Goal: Information Seeking & Learning: Learn about a topic

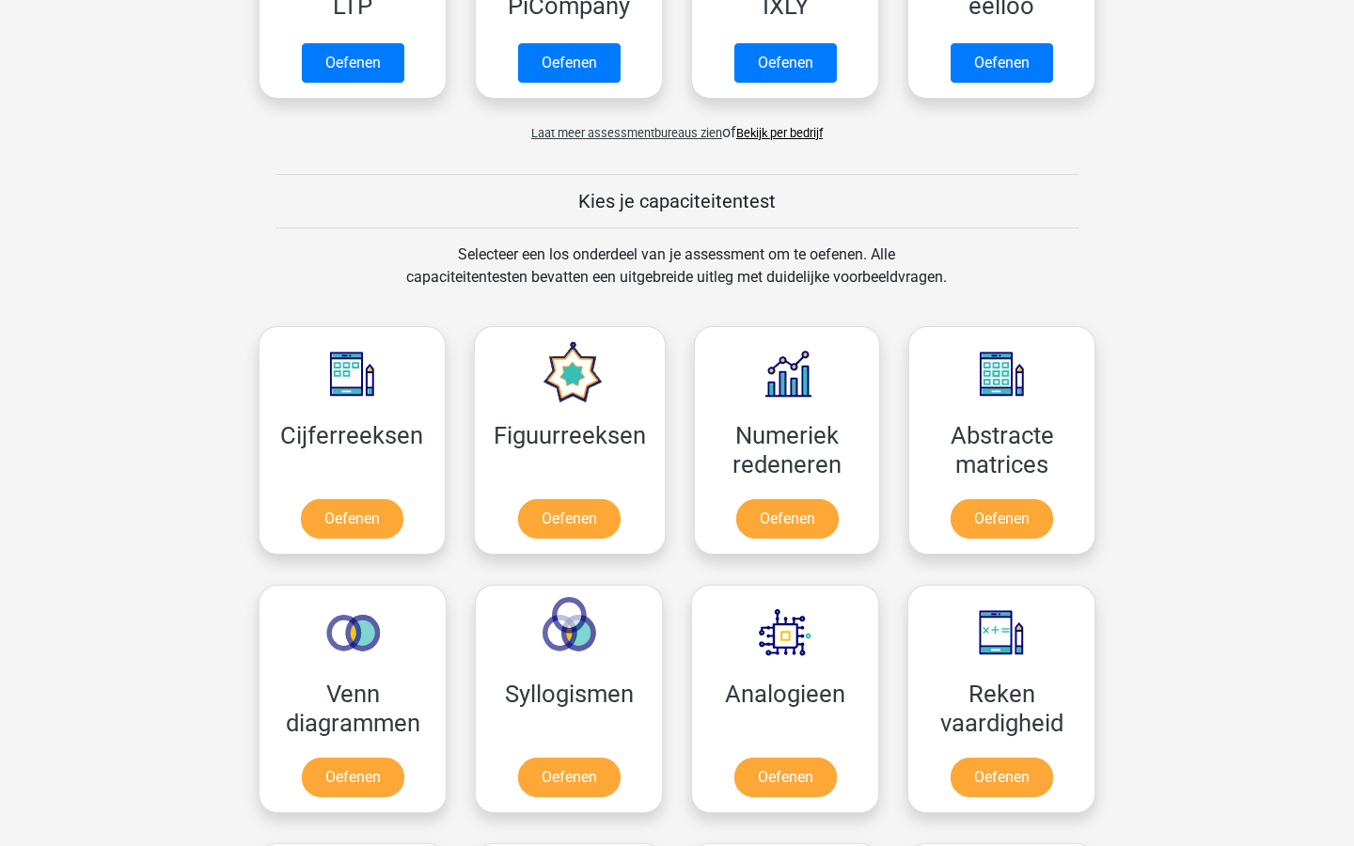
scroll to position [557, 0]
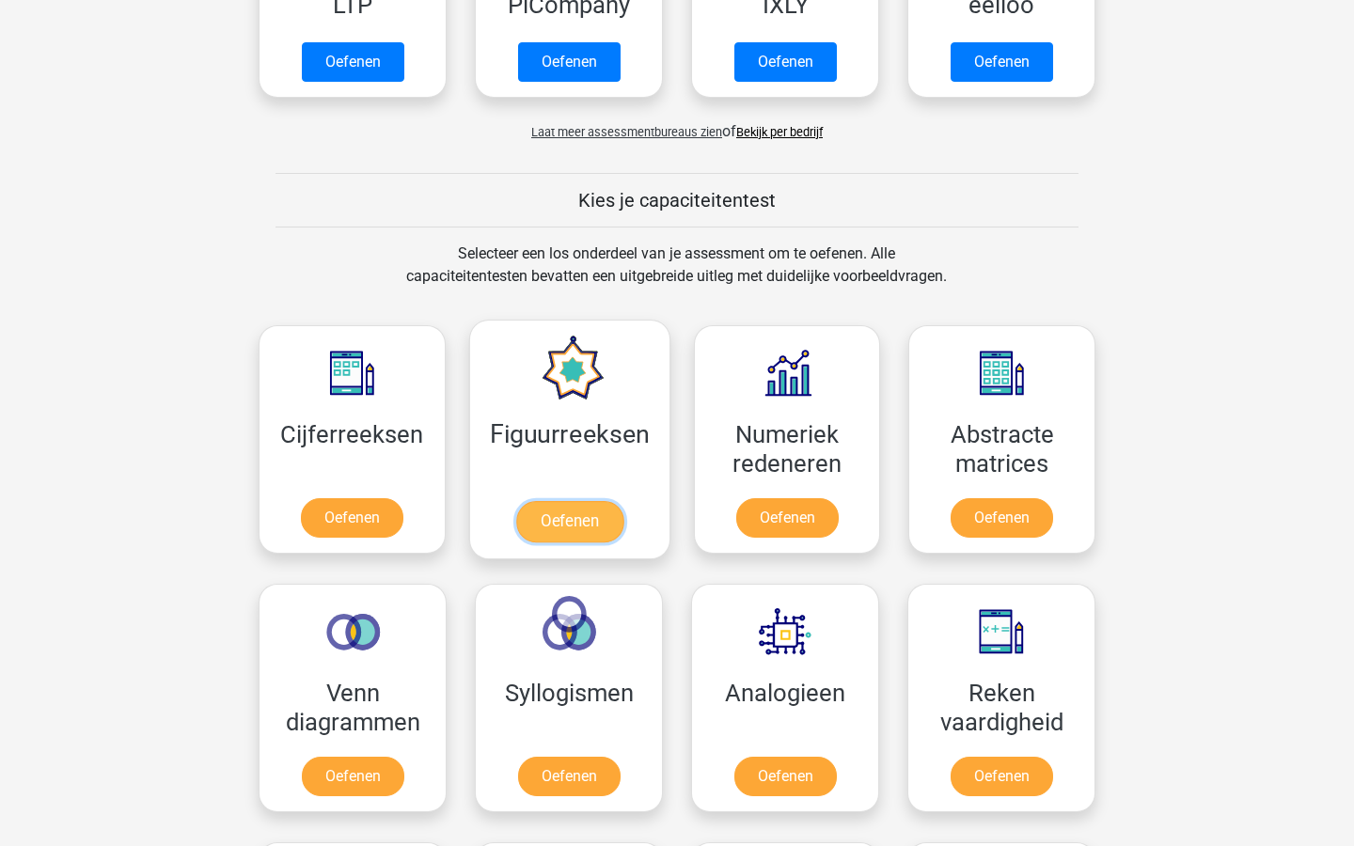
click at [587, 515] on link "Oefenen" at bounding box center [568, 521] width 107 height 41
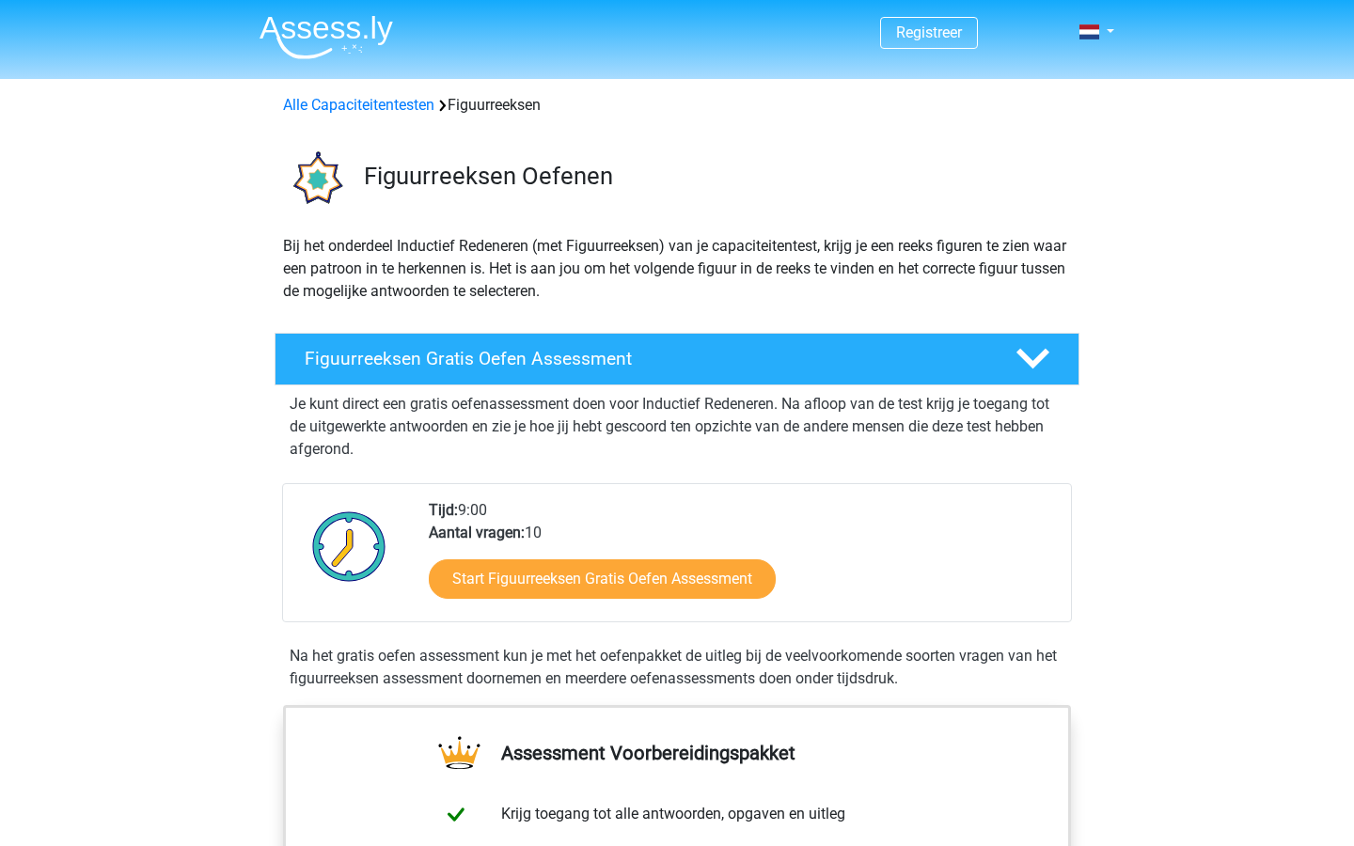
scroll to position [17, 0]
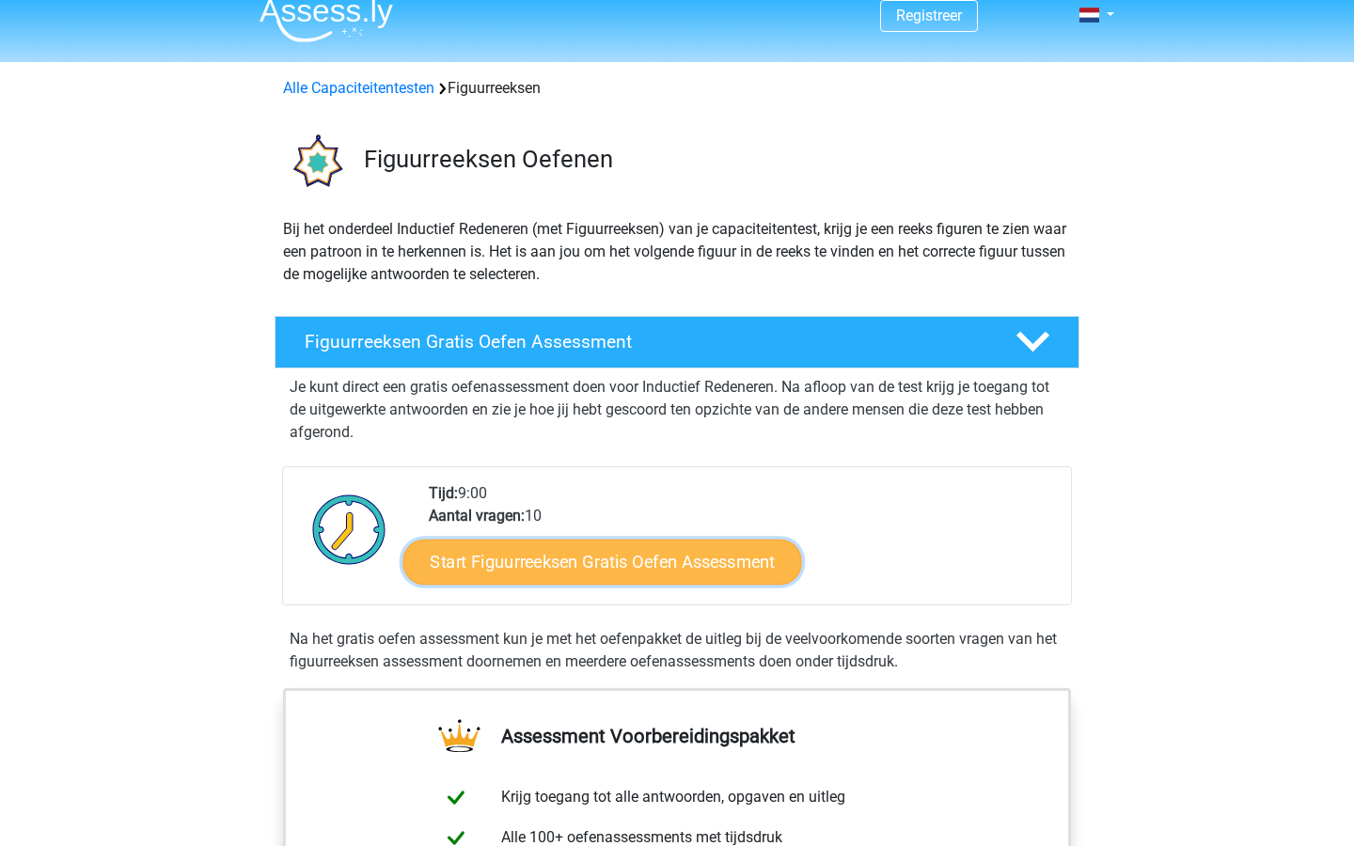
click at [720, 568] on link "Start Figuurreeksen Gratis Oefen Assessment" at bounding box center [602, 561] width 399 height 45
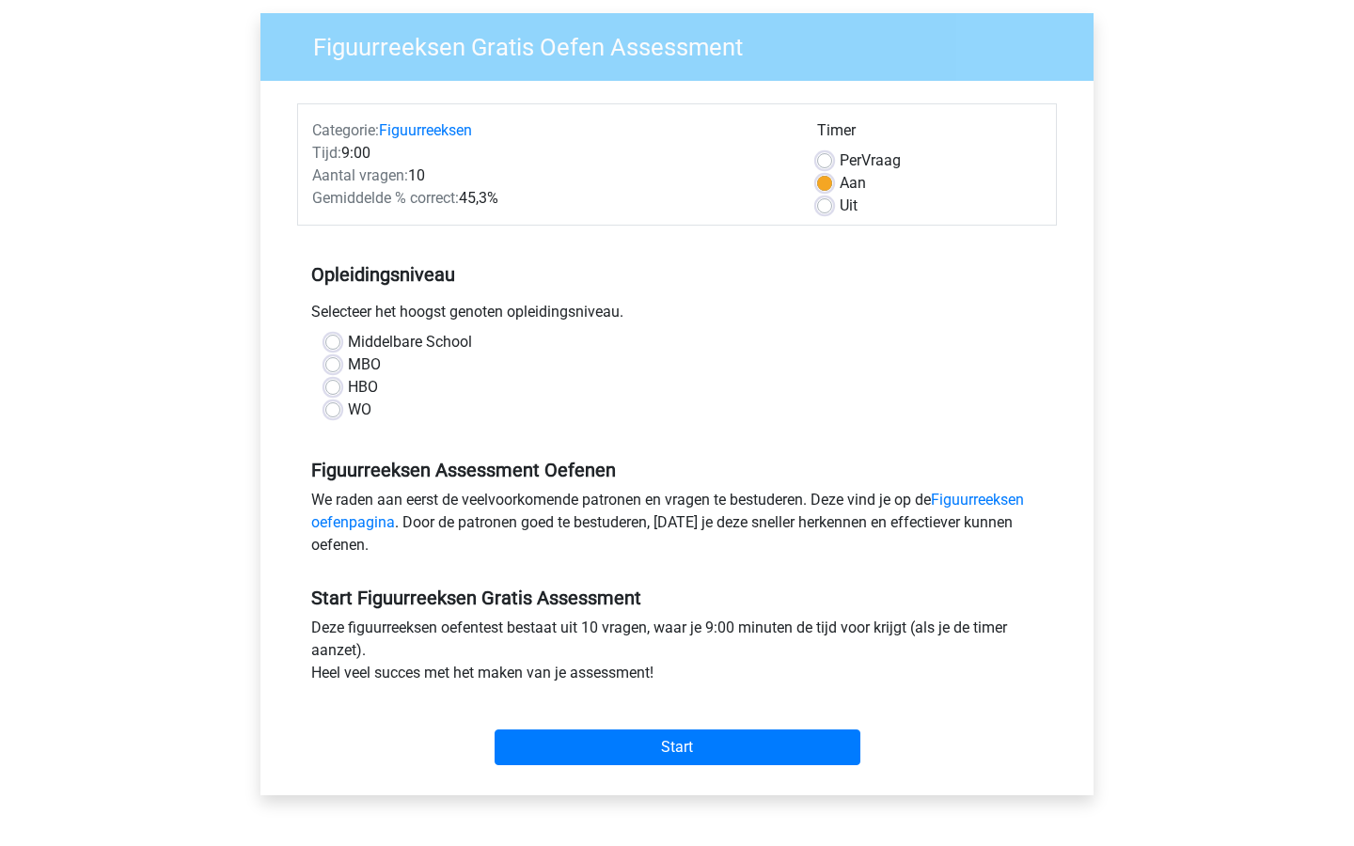
scroll to position [139, 0]
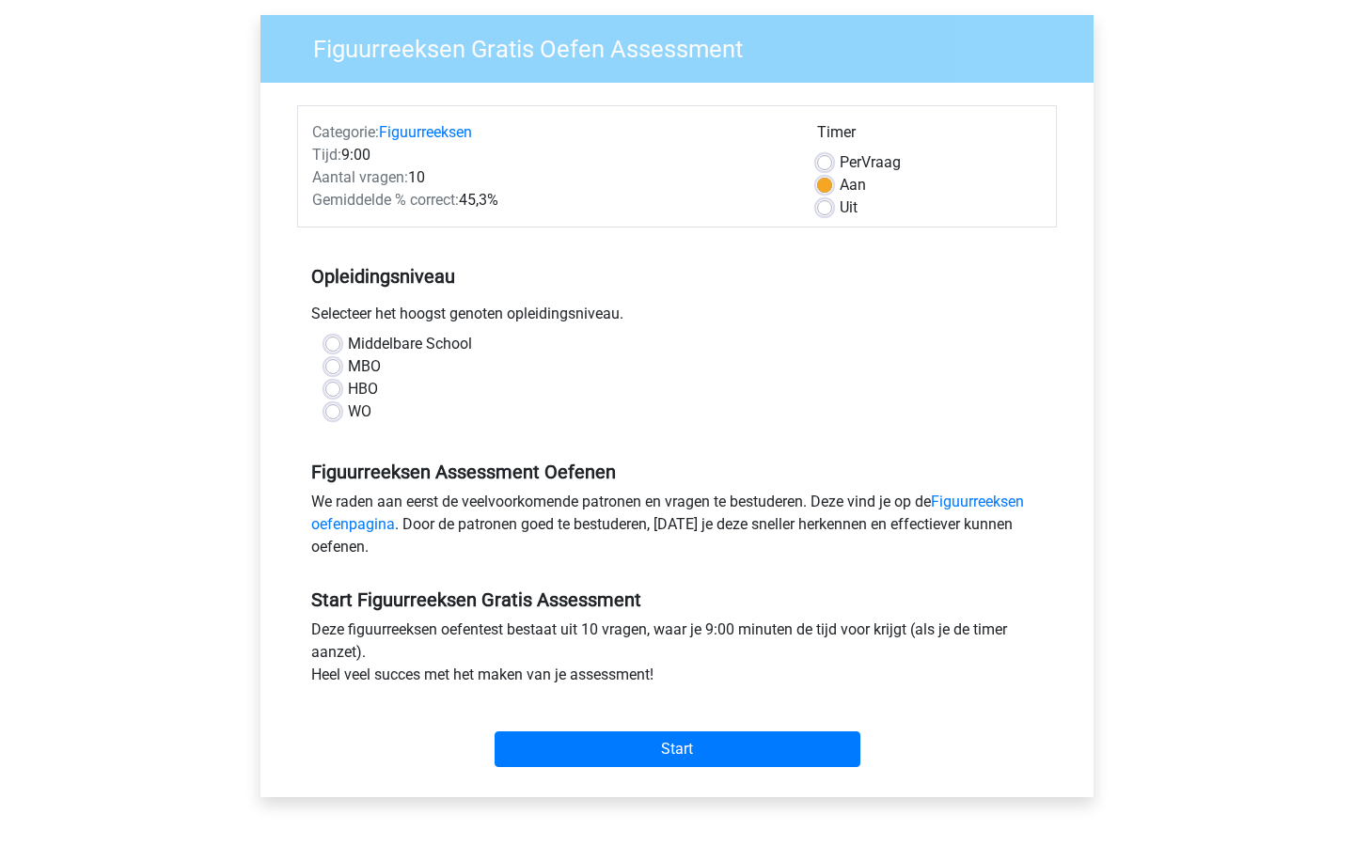
click at [348, 404] on label "WO" at bounding box center [360, 412] width 24 height 23
click at [339, 404] on input "WO" at bounding box center [332, 410] width 15 height 19
radio input "true"
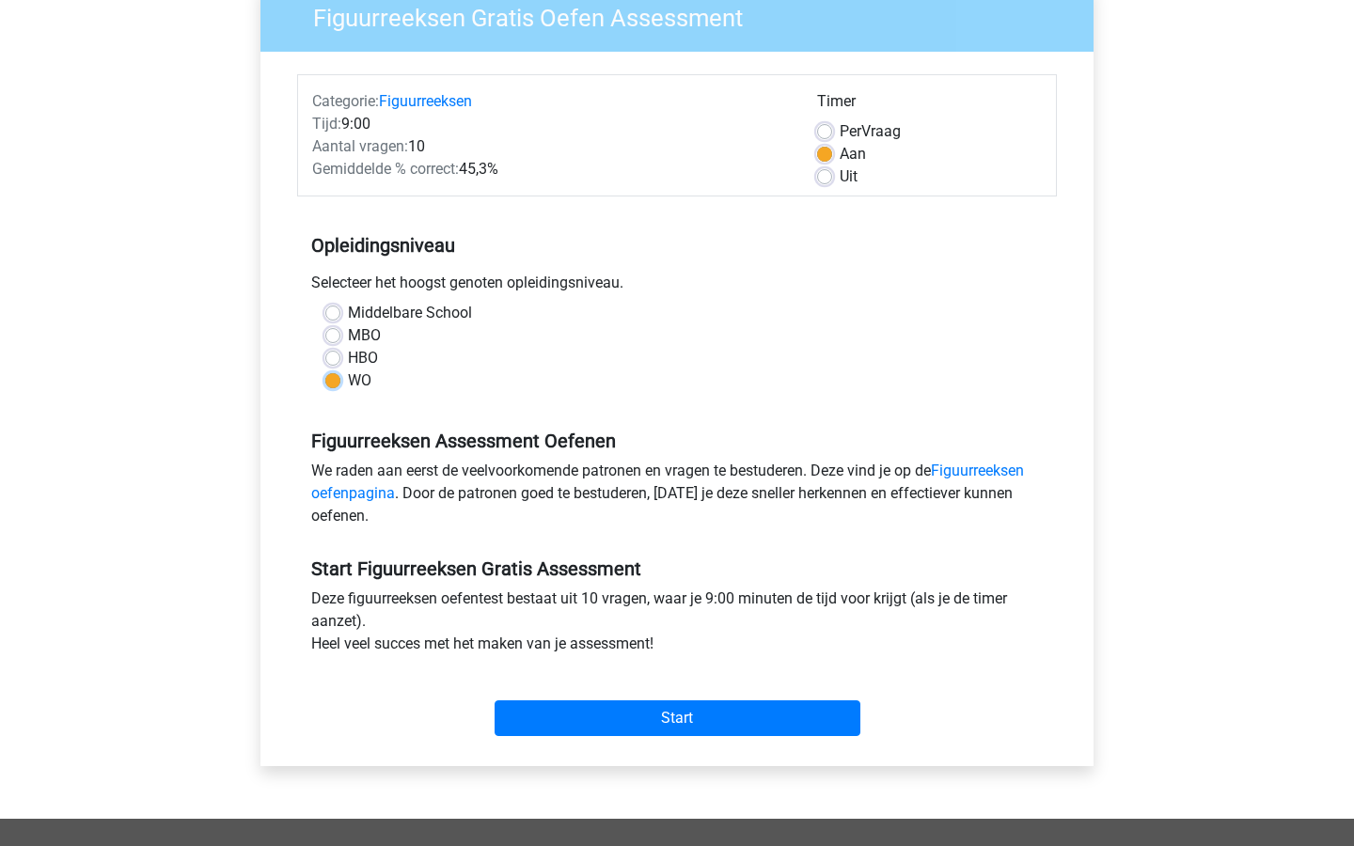
scroll to position [208, 0]
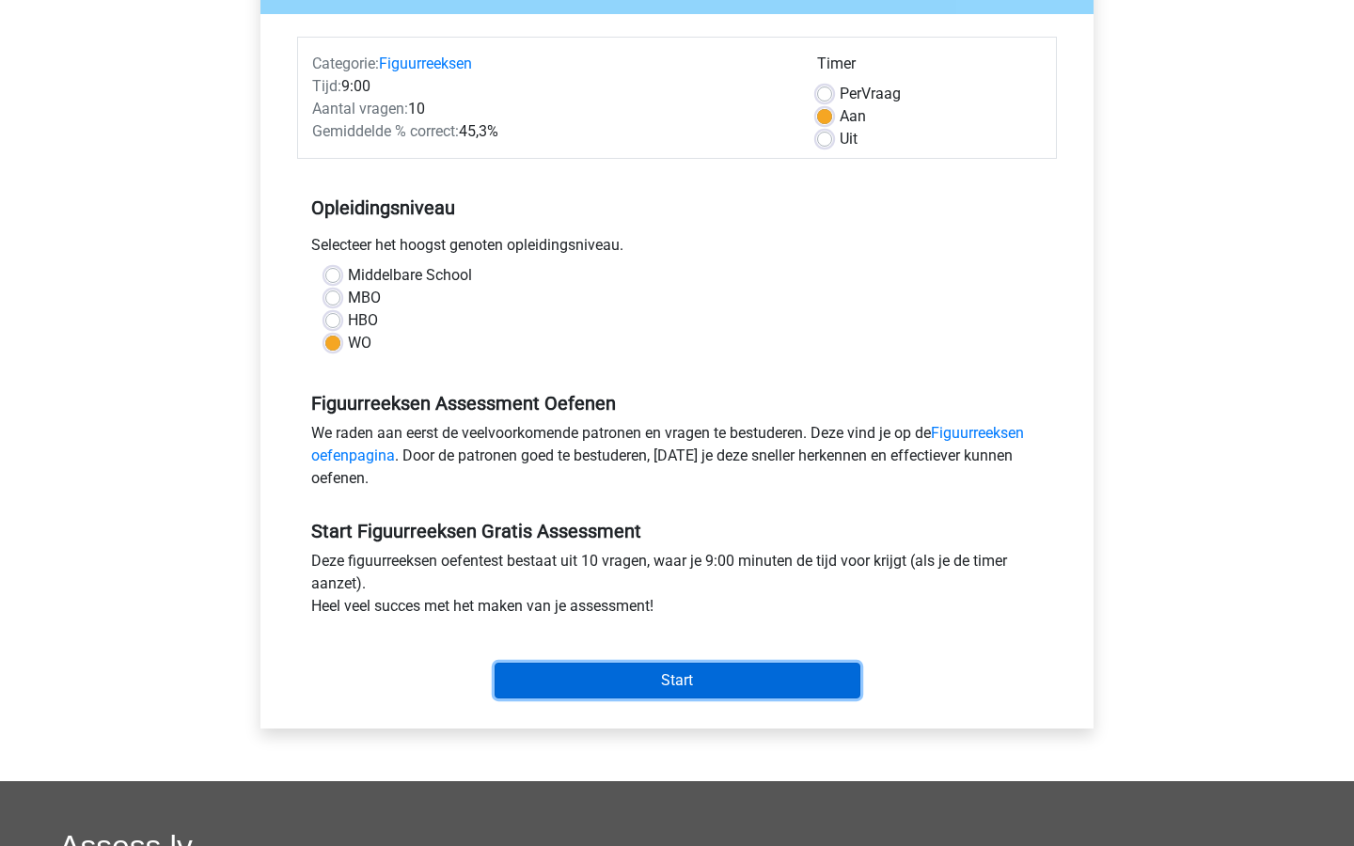
click at [689, 691] on input "Start" at bounding box center [678, 681] width 366 height 36
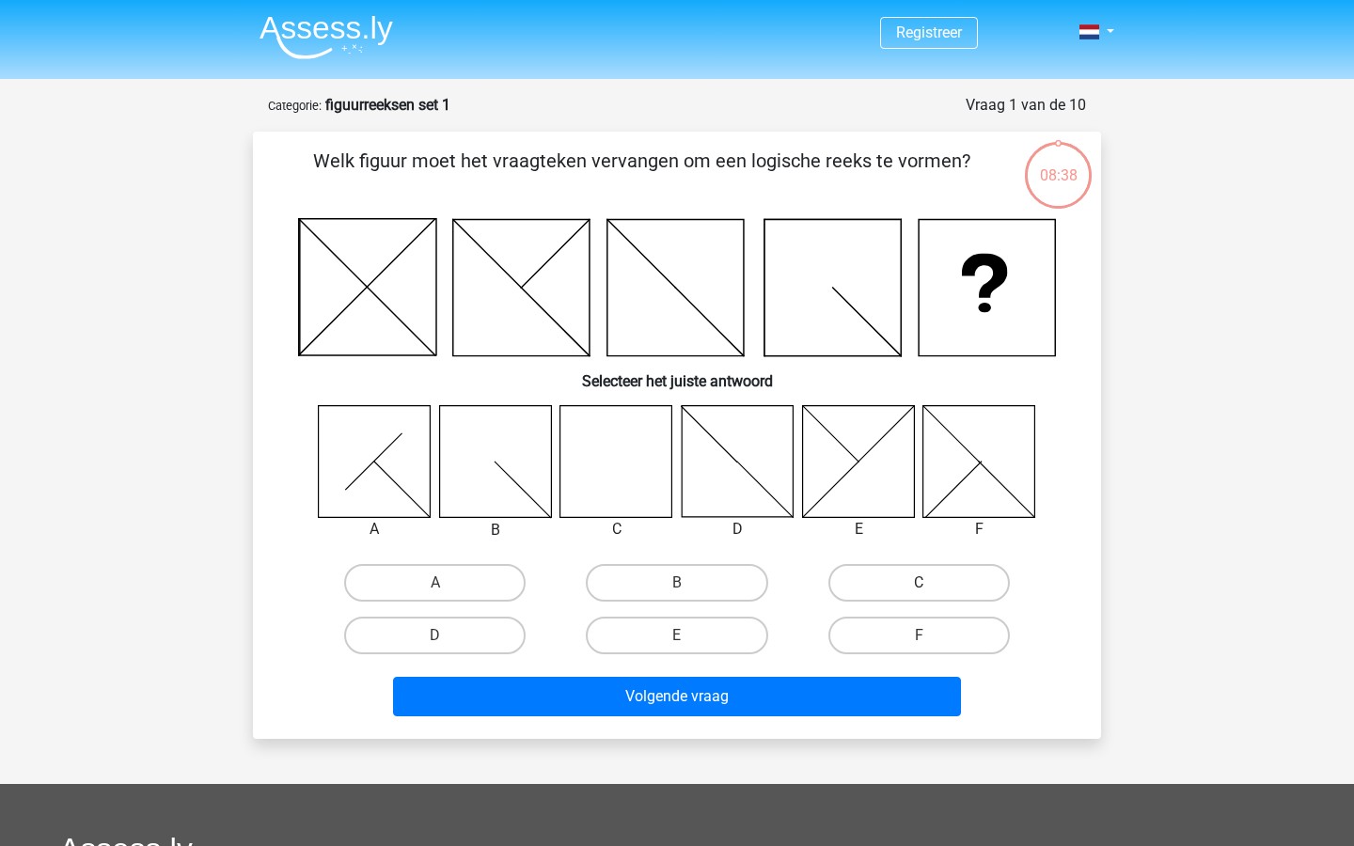
click at [890, 577] on label "C" at bounding box center [918, 583] width 181 height 38
click at [919, 583] on input "C" at bounding box center [925, 589] width 12 height 12
radio input "true"
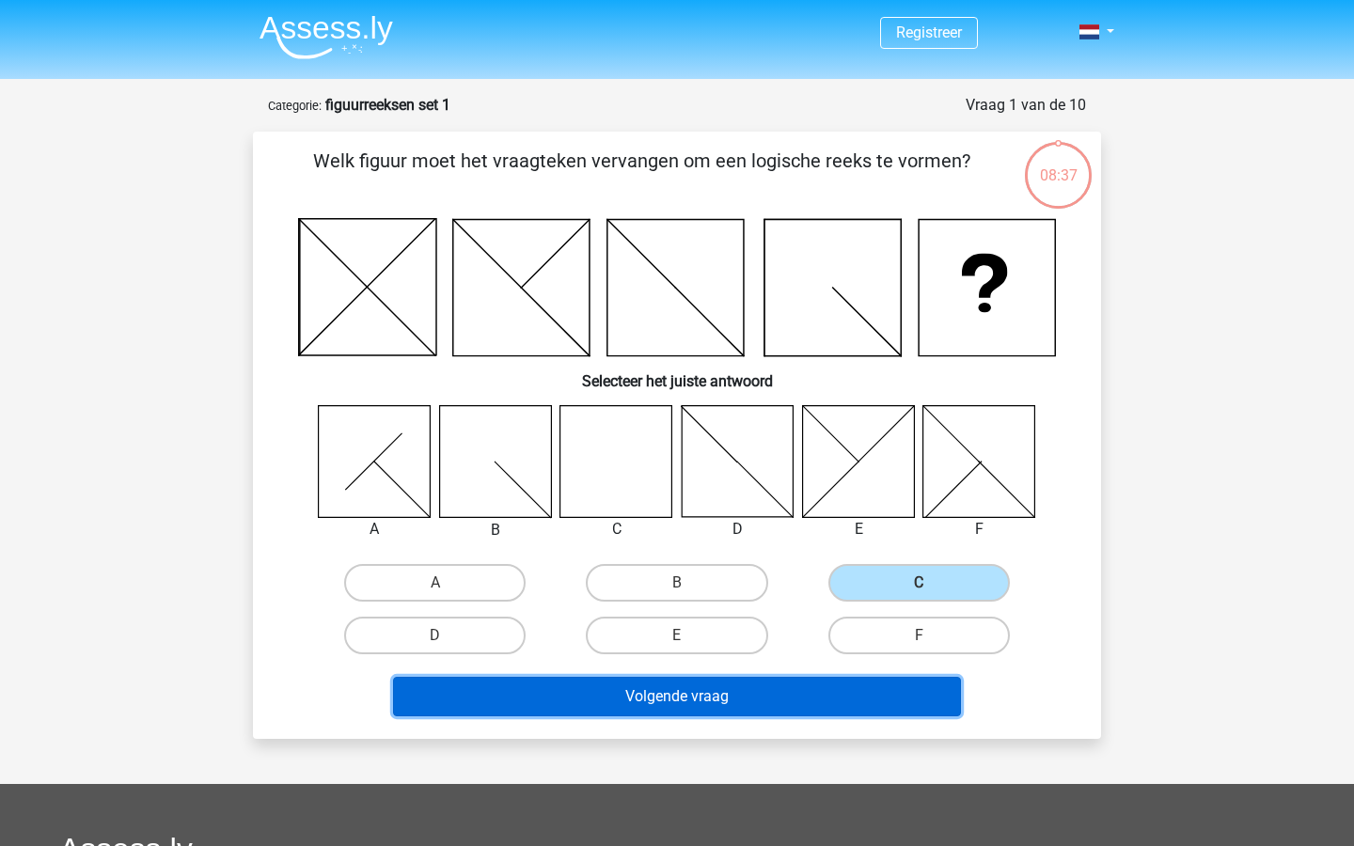
click at [842, 691] on button "Volgende vraag" at bounding box center [677, 696] width 569 height 39
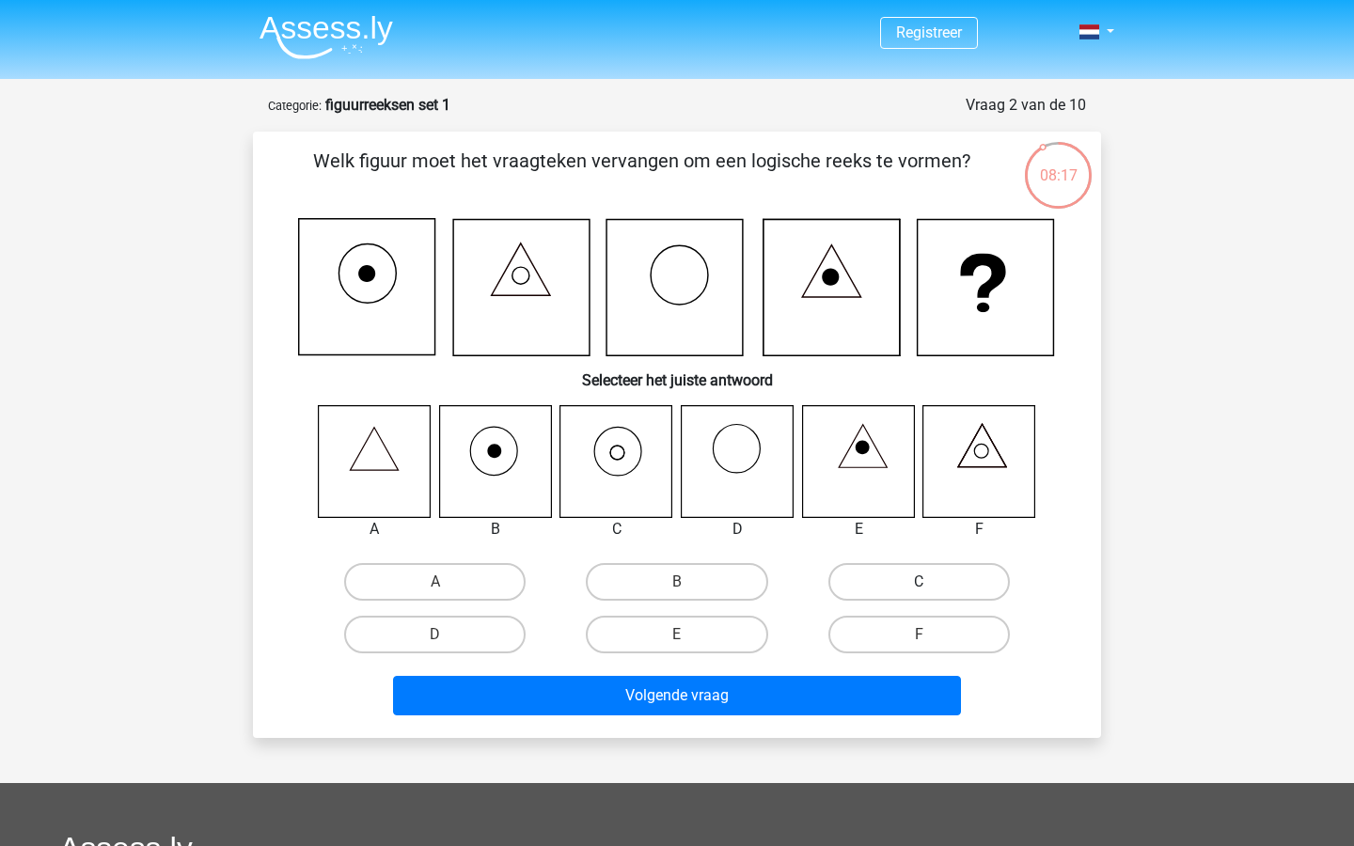
click at [894, 579] on label "C" at bounding box center [918, 582] width 181 height 38
click at [919, 582] on input "C" at bounding box center [925, 588] width 12 height 12
radio input "true"
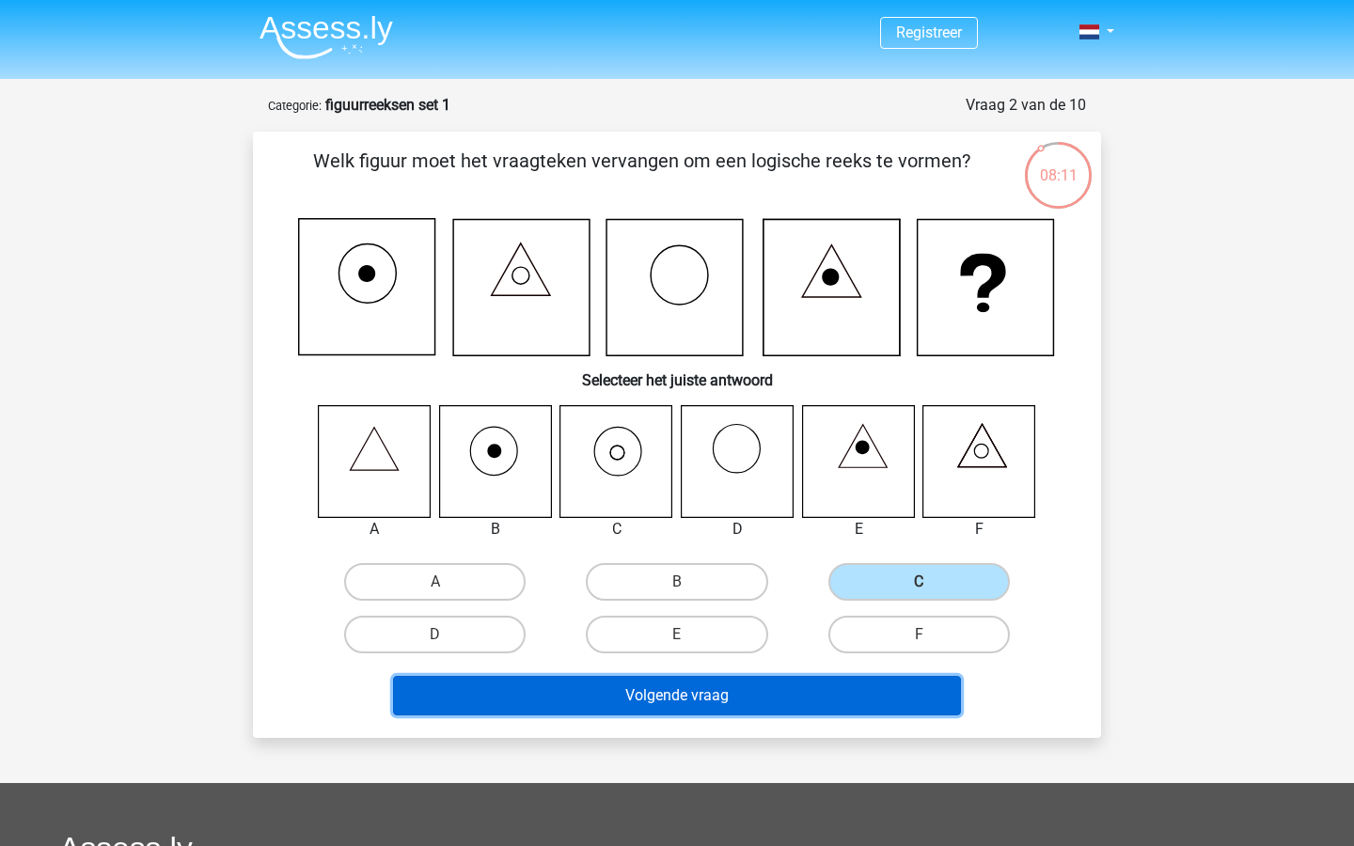
click at [762, 695] on button "Volgende vraag" at bounding box center [677, 695] width 569 height 39
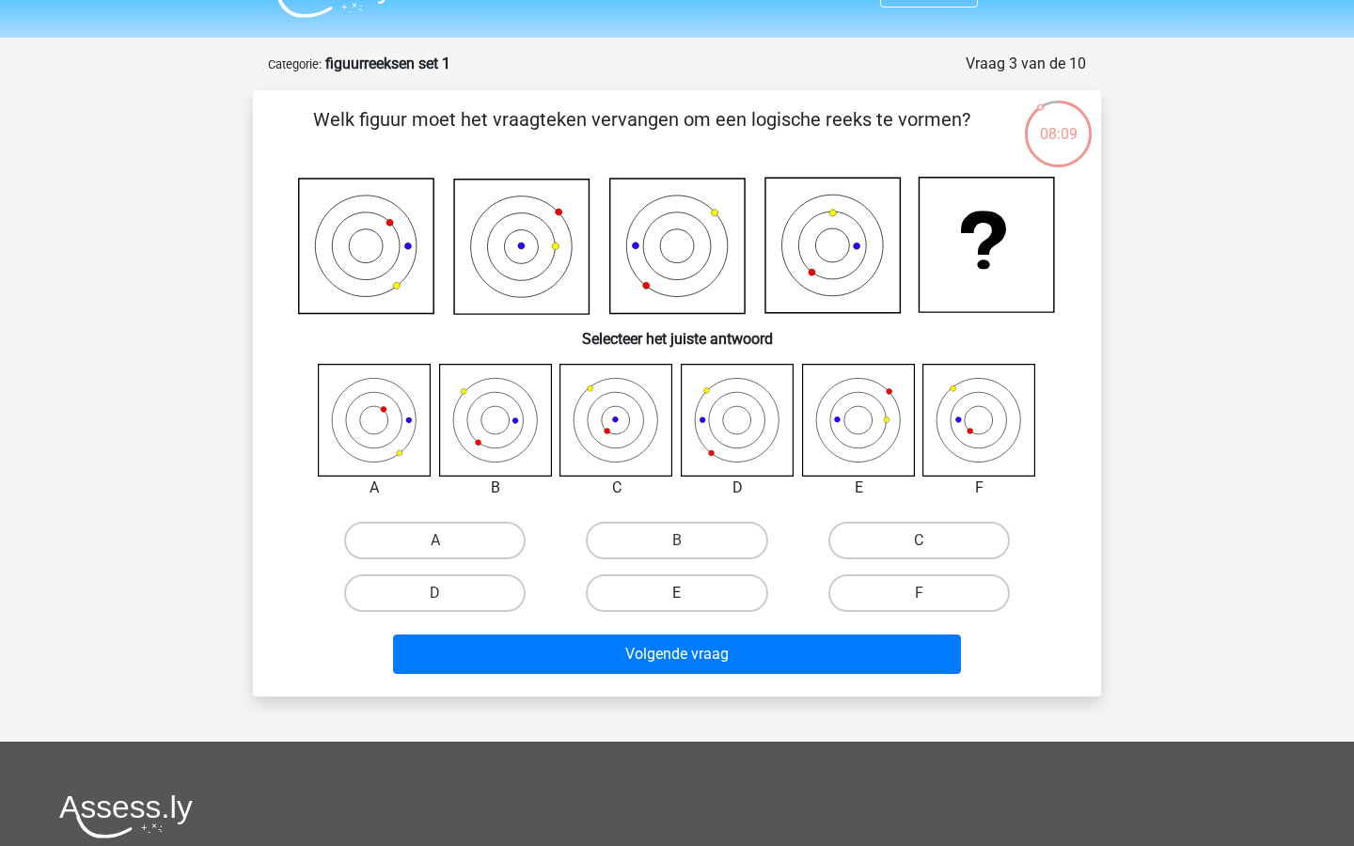
scroll to position [21, 0]
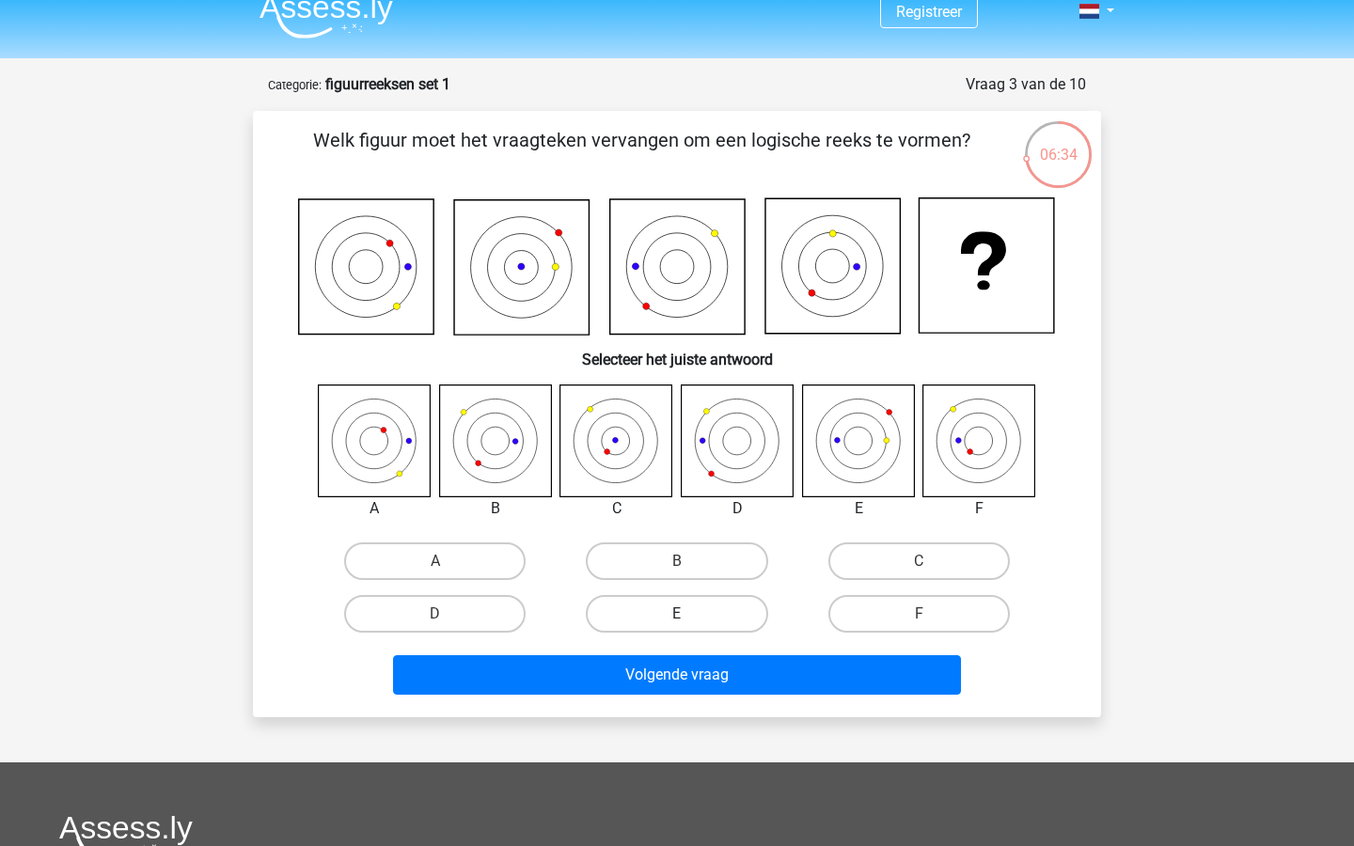
click at [722, 605] on label "E" at bounding box center [676, 614] width 181 height 38
click at [689, 614] on input "E" at bounding box center [683, 620] width 12 height 12
radio input "true"
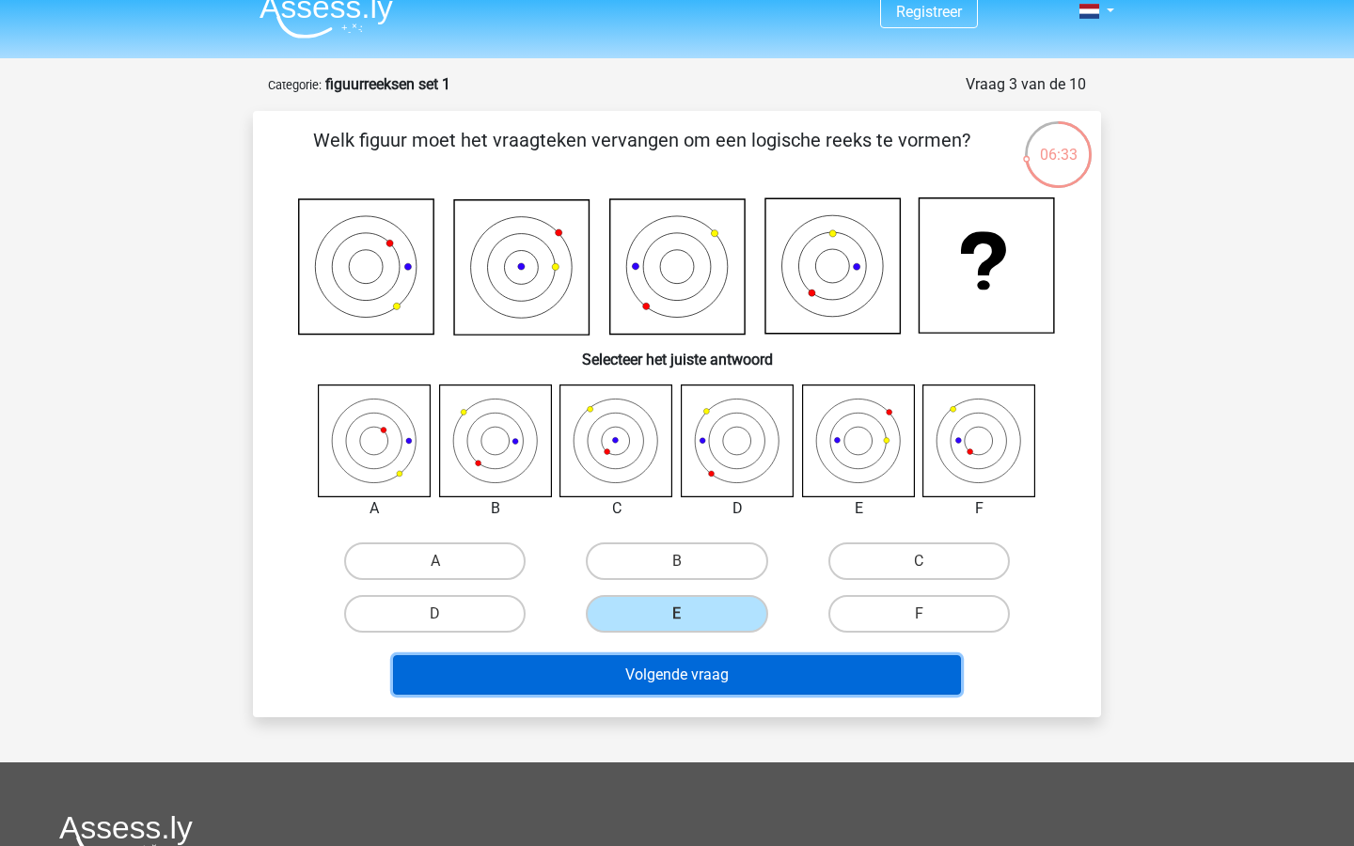
click at [732, 657] on button "Volgende vraag" at bounding box center [677, 674] width 569 height 39
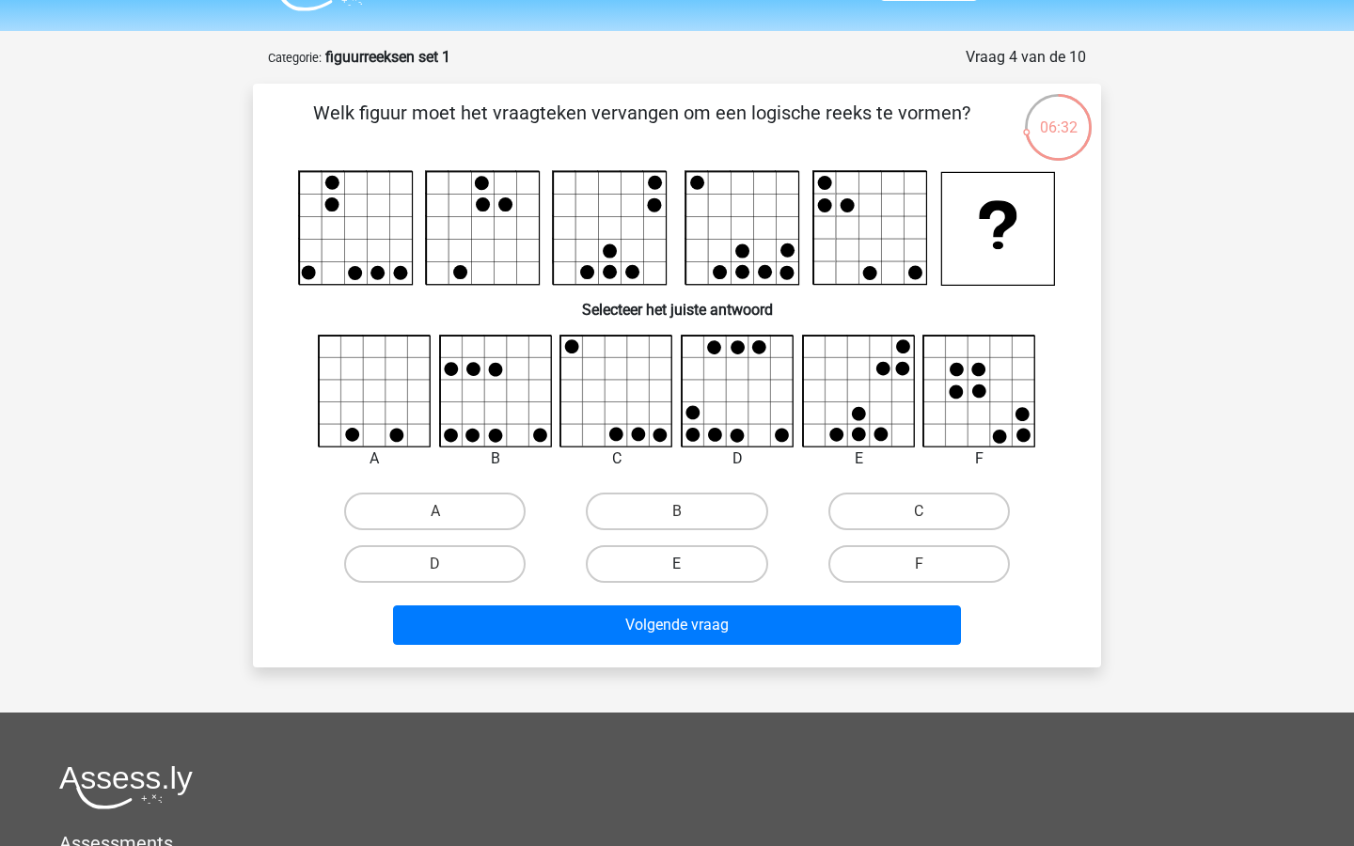
scroll to position [47, 0]
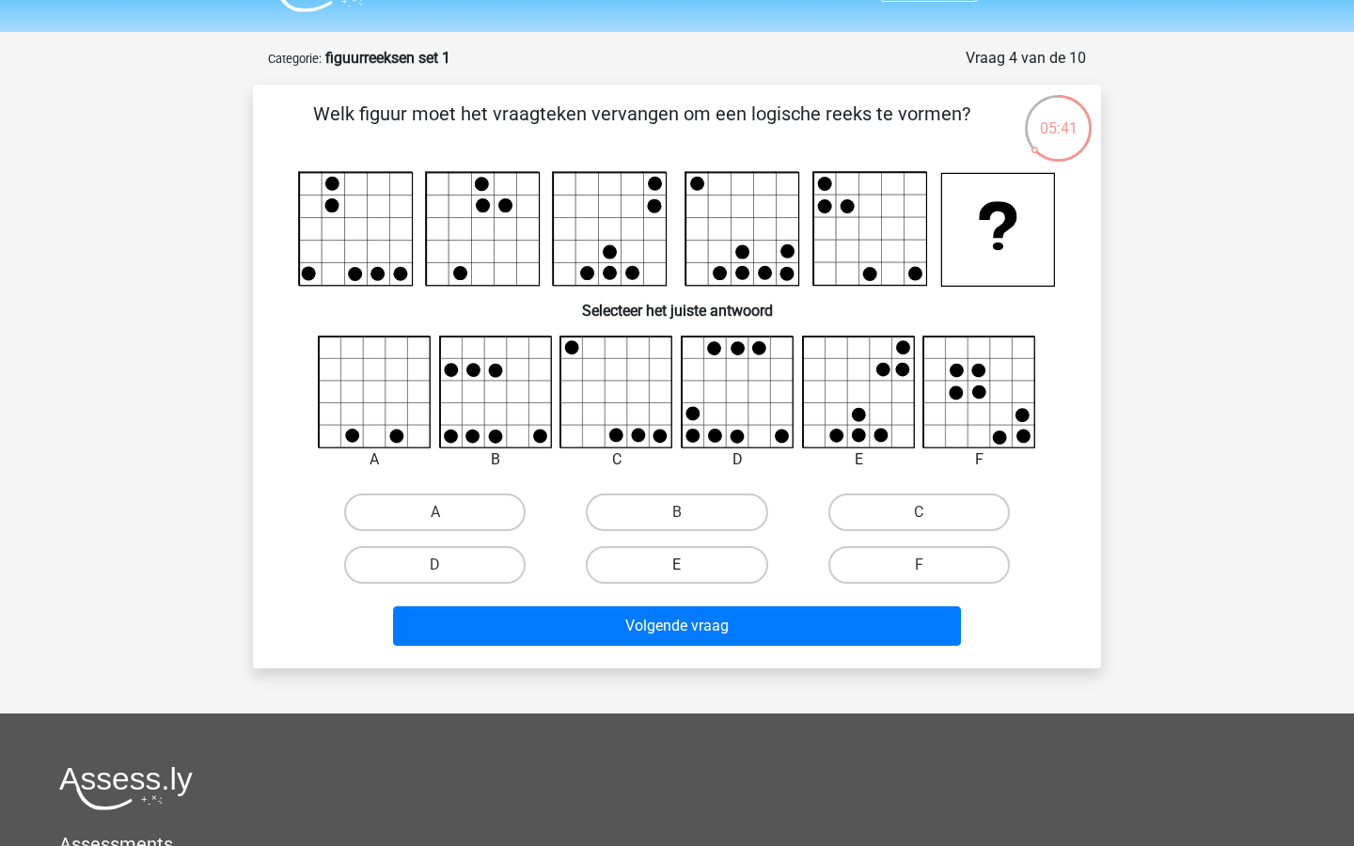
click at [719, 578] on label "E" at bounding box center [676, 565] width 181 height 38
click at [689, 577] on input "E" at bounding box center [683, 571] width 12 height 12
radio input "true"
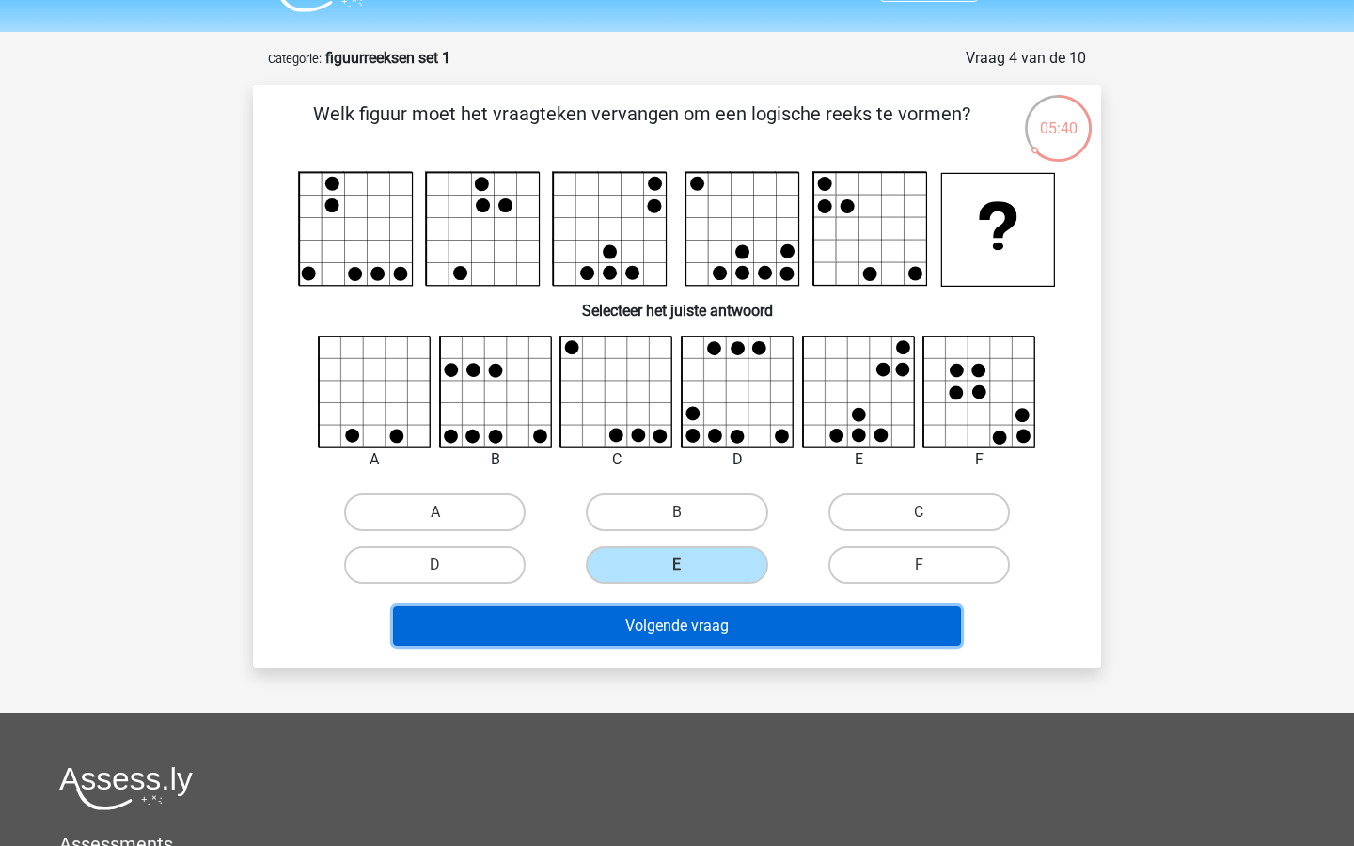
click at [735, 616] on button "Volgende vraag" at bounding box center [677, 625] width 569 height 39
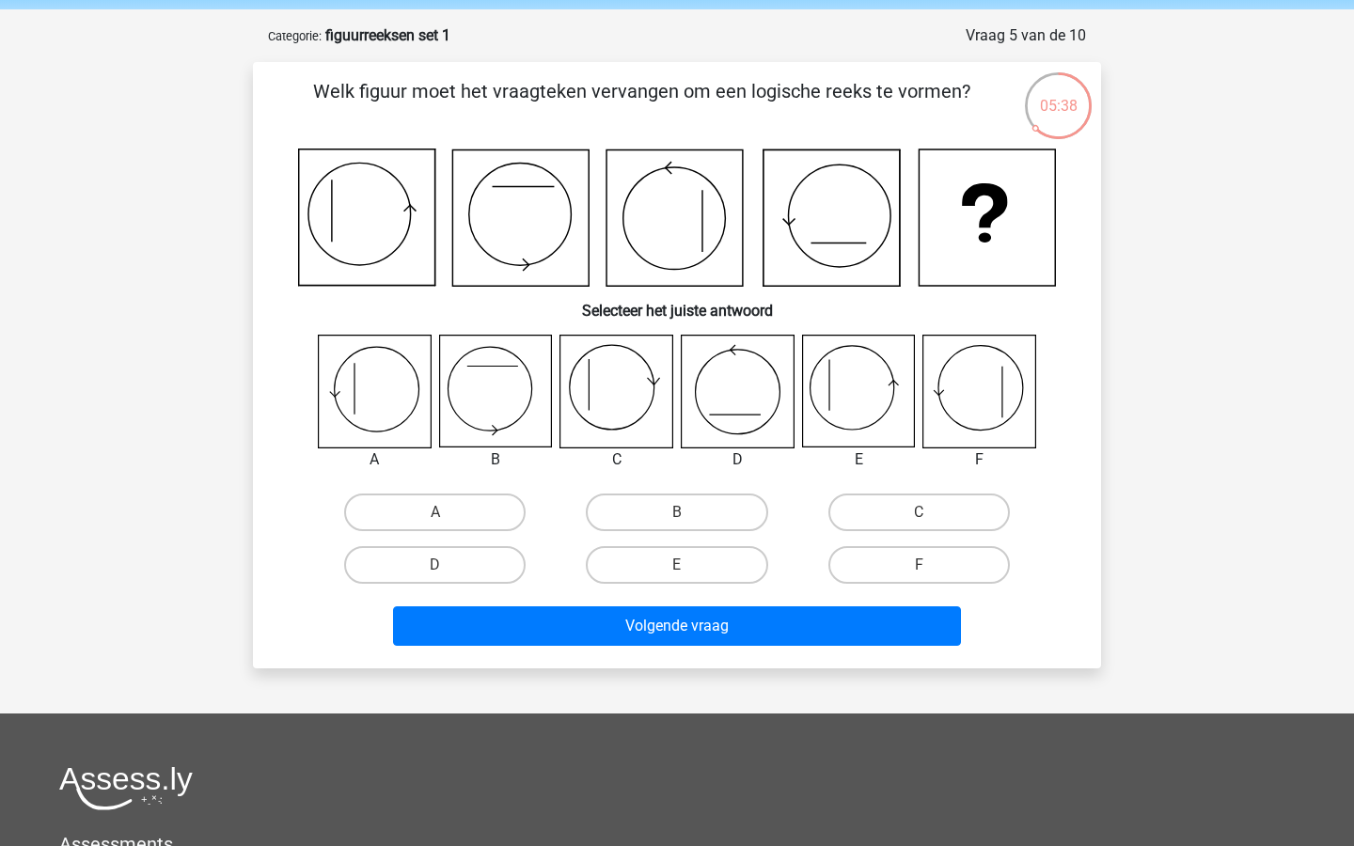
scroll to position [63, 0]
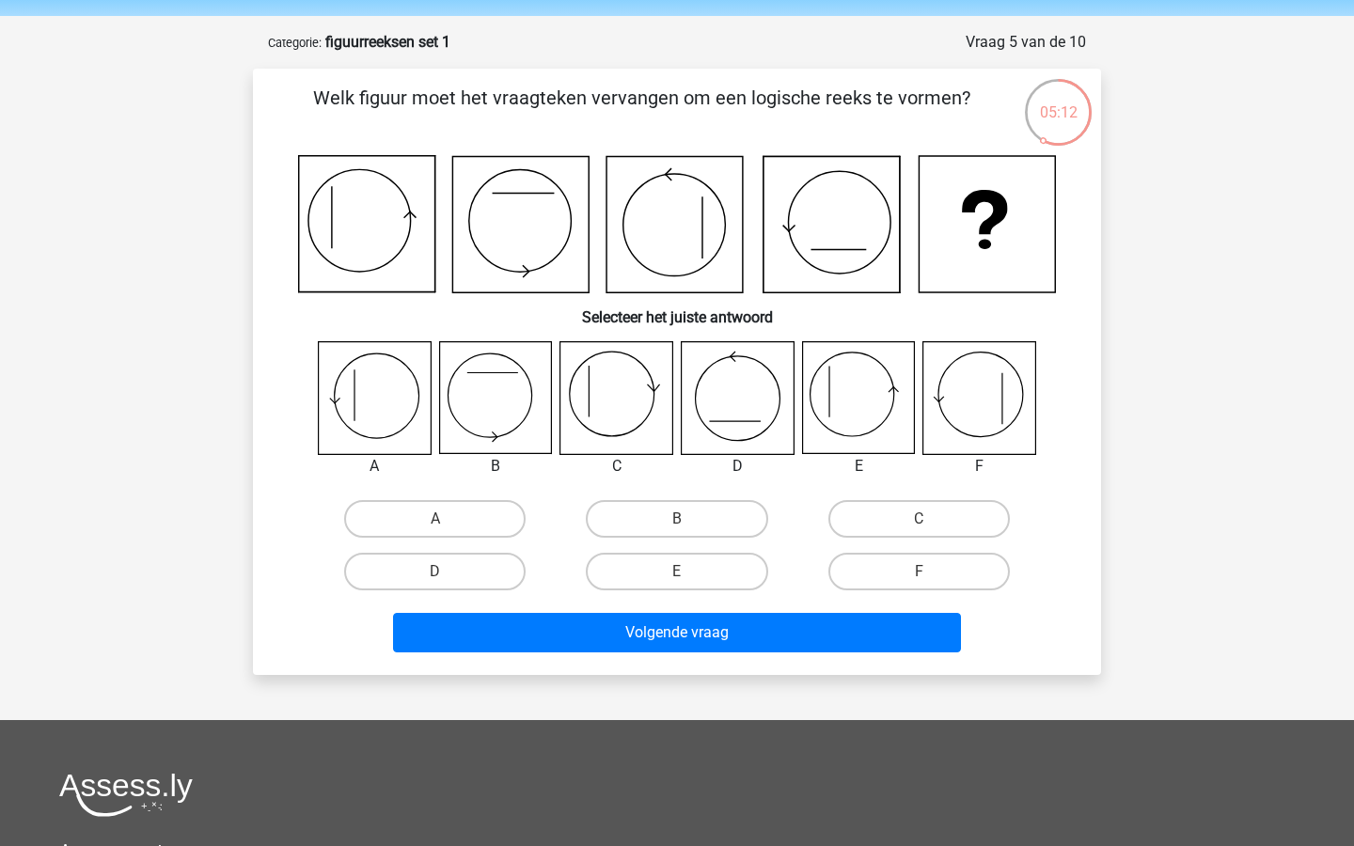
click at [514, 413] on icon at bounding box center [495, 398] width 112 height 112
click at [653, 512] on label "B" at bounding box center [676, 519] width 181 height 38
click at [677, 519] on input "B" at bounding box center [683, 525] width 12 height 12
radio input "true"
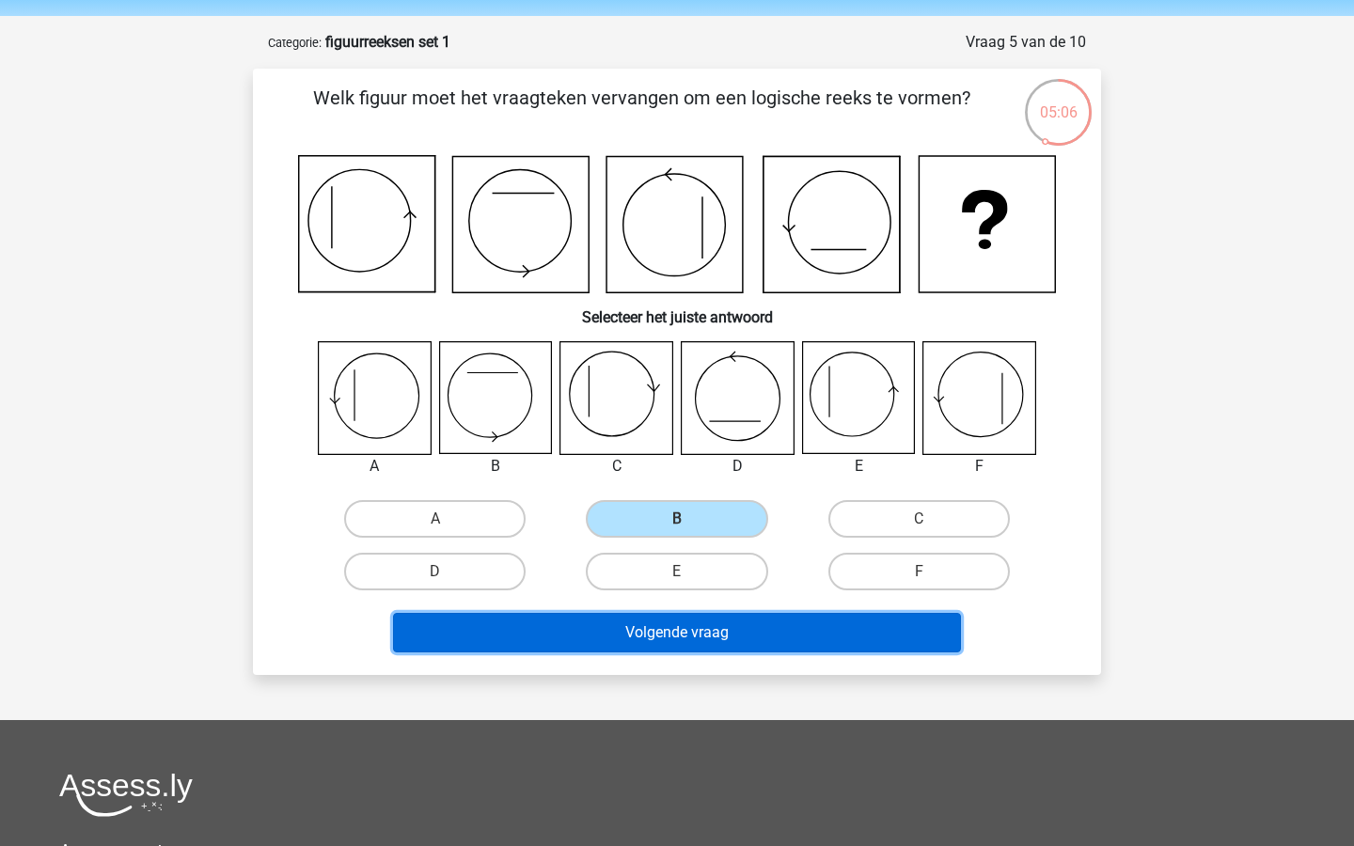
click at [724, 616] on button "Volgende vraag" at bounding box center [677, 632] width 569 height 39
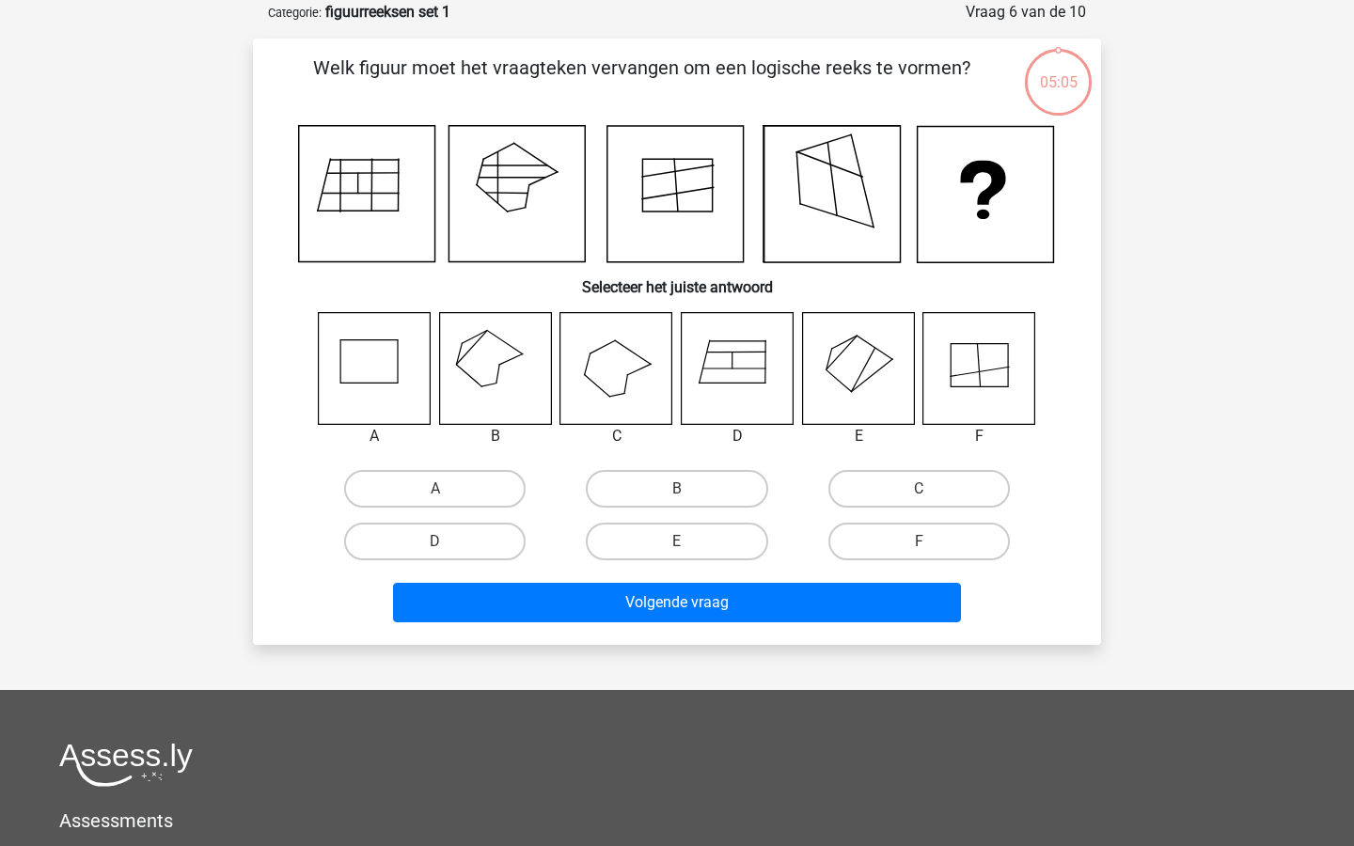
scroll to position [94, 0]
click at [757, 397] on icon at bounding box center [738, 367] width 112 height 112
click at [520, 542] on label "D" at bounding box center [434, 541] width 181 height 38
click at [448, 542] on input "D" at bounding box center [441, 547] width 12 height 12
radio input "true"
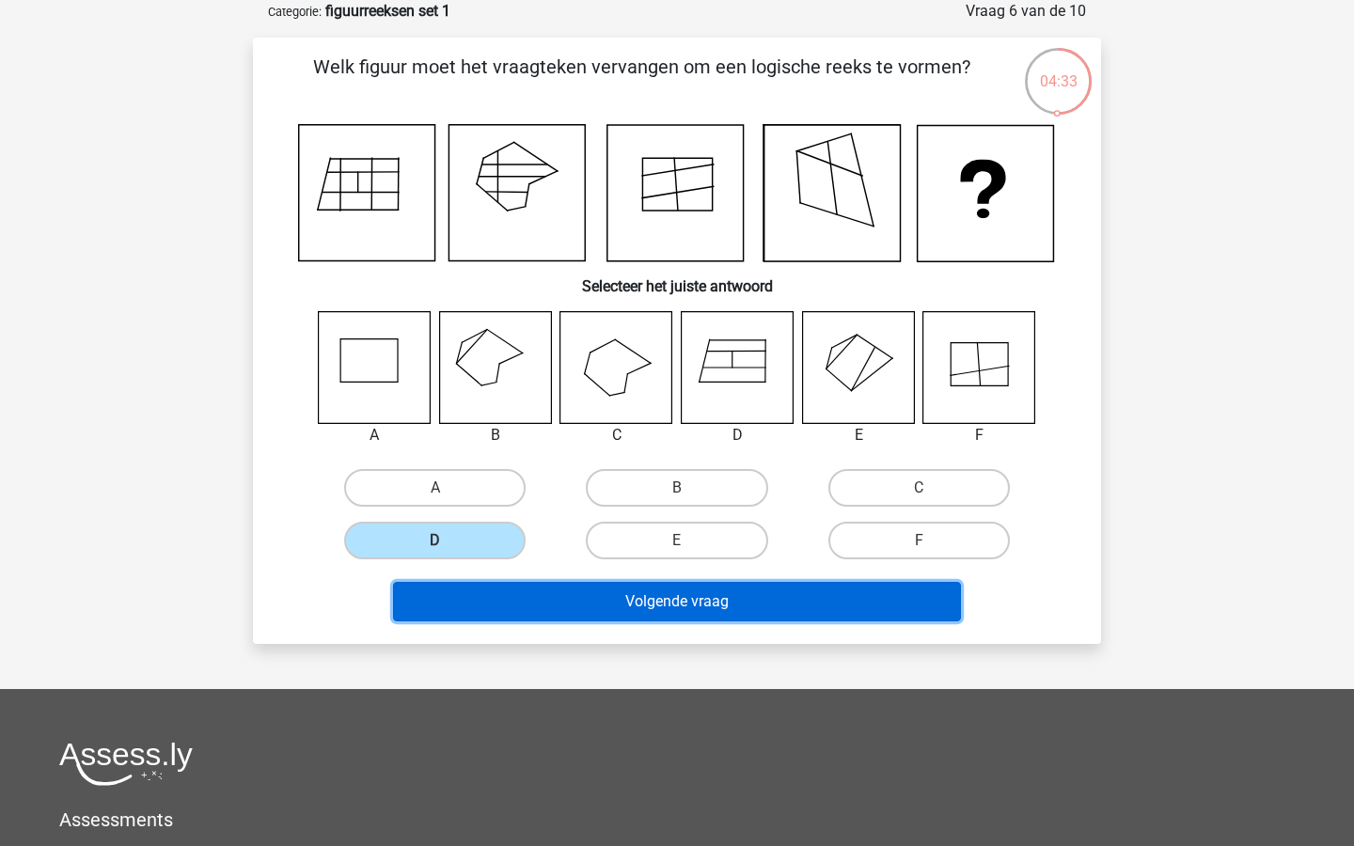
click at [623, 593] on button "Volgende vraag" at bounding box center [677, 601] width 569 height 39
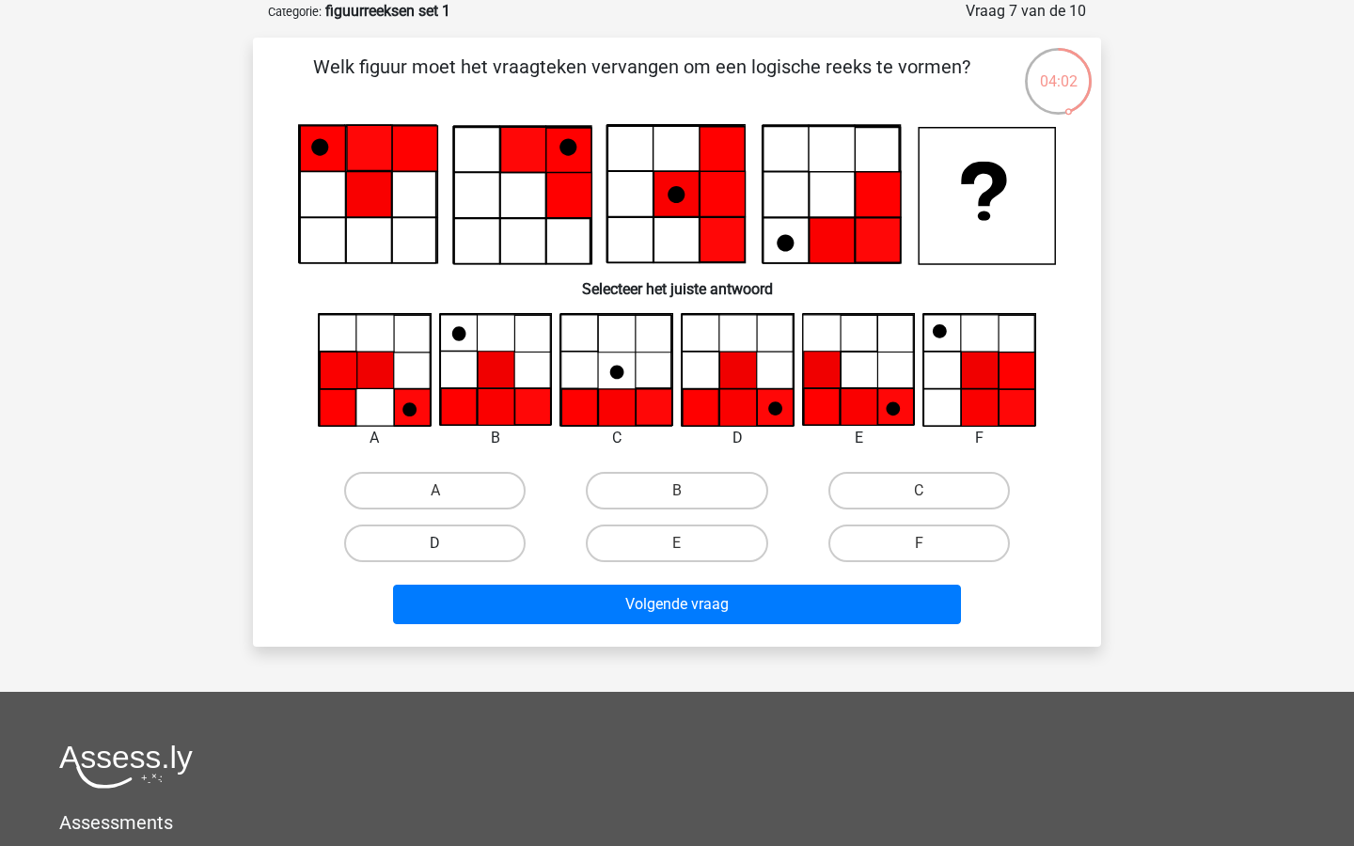
click at [484, 537] on label "D" at bounding box center [434, 544] width 181 height 38
click at [448, 543] on input "D" at bounding box center [441, 549] width 12 height 12
radio input "true"
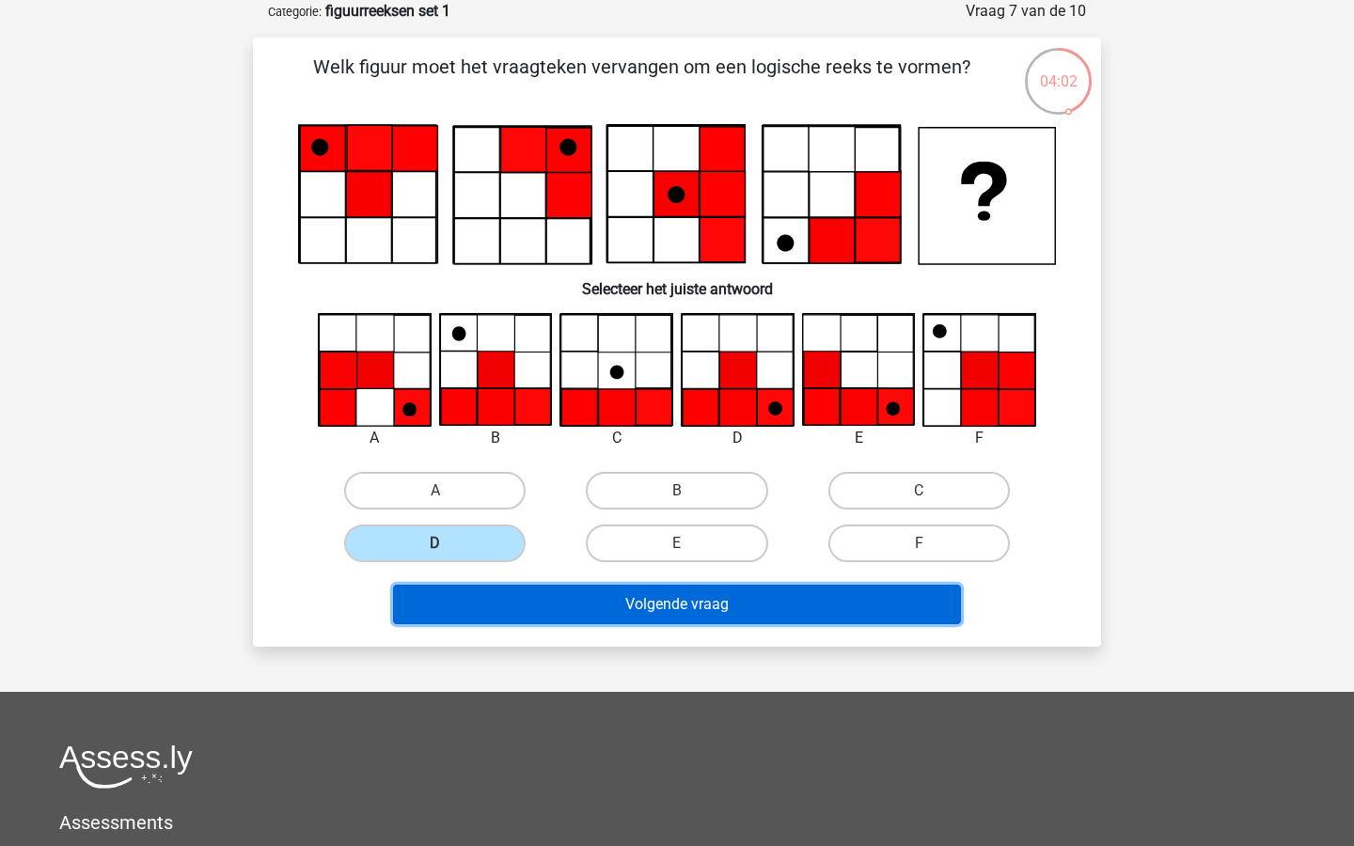
click at [584, 602] on button "Volgende vraag" at bounding box center [677, 604] width 569 height 39
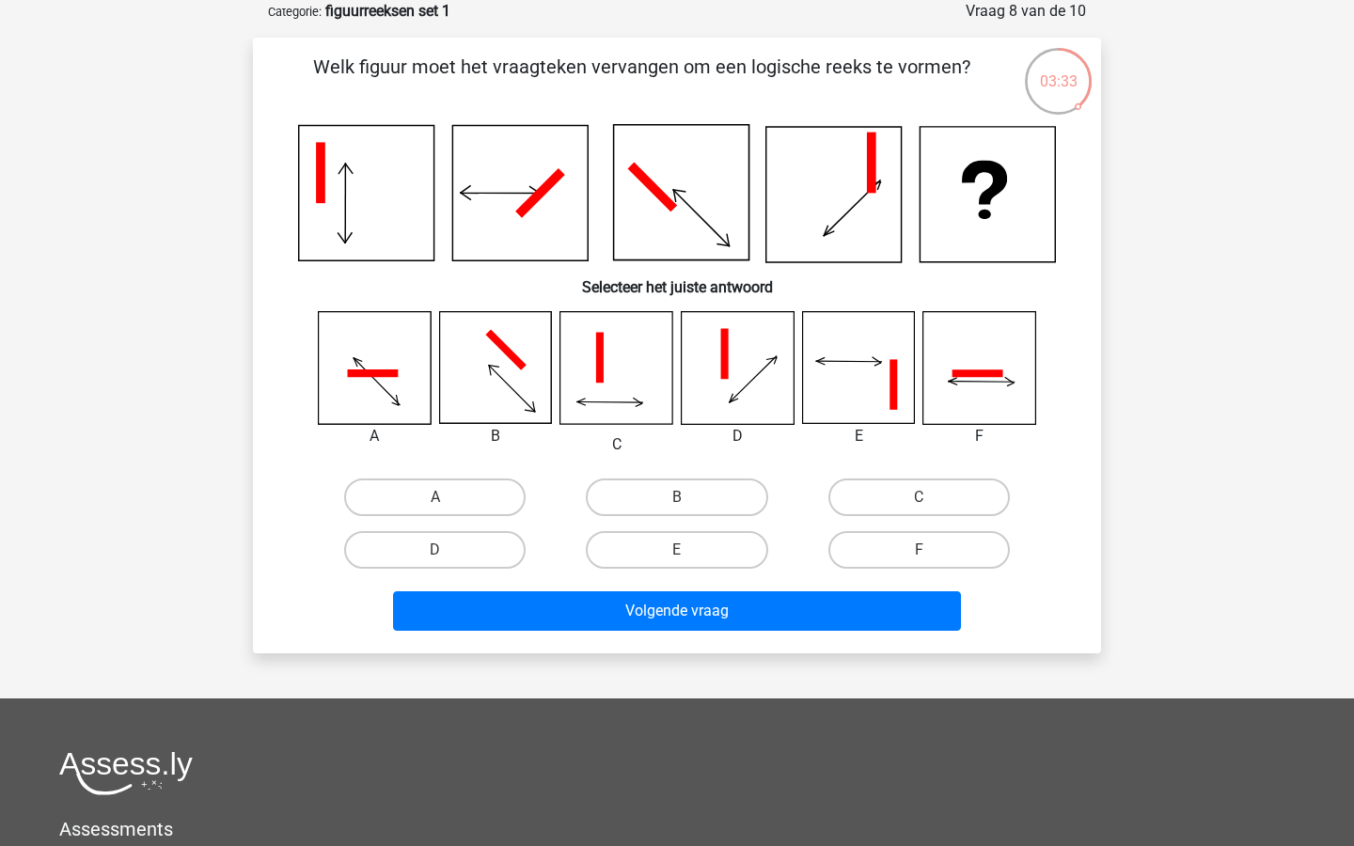
click at [911, 472] on div "C" at bounding box center [919, 497] width 242 height 53
click at [907, 485] on label "C" at bounding box center [918, 498] width 181 height 38
click at [919, 497] on input "C" at bounding box center [925, 503] width 12 height 12
radio input "true"
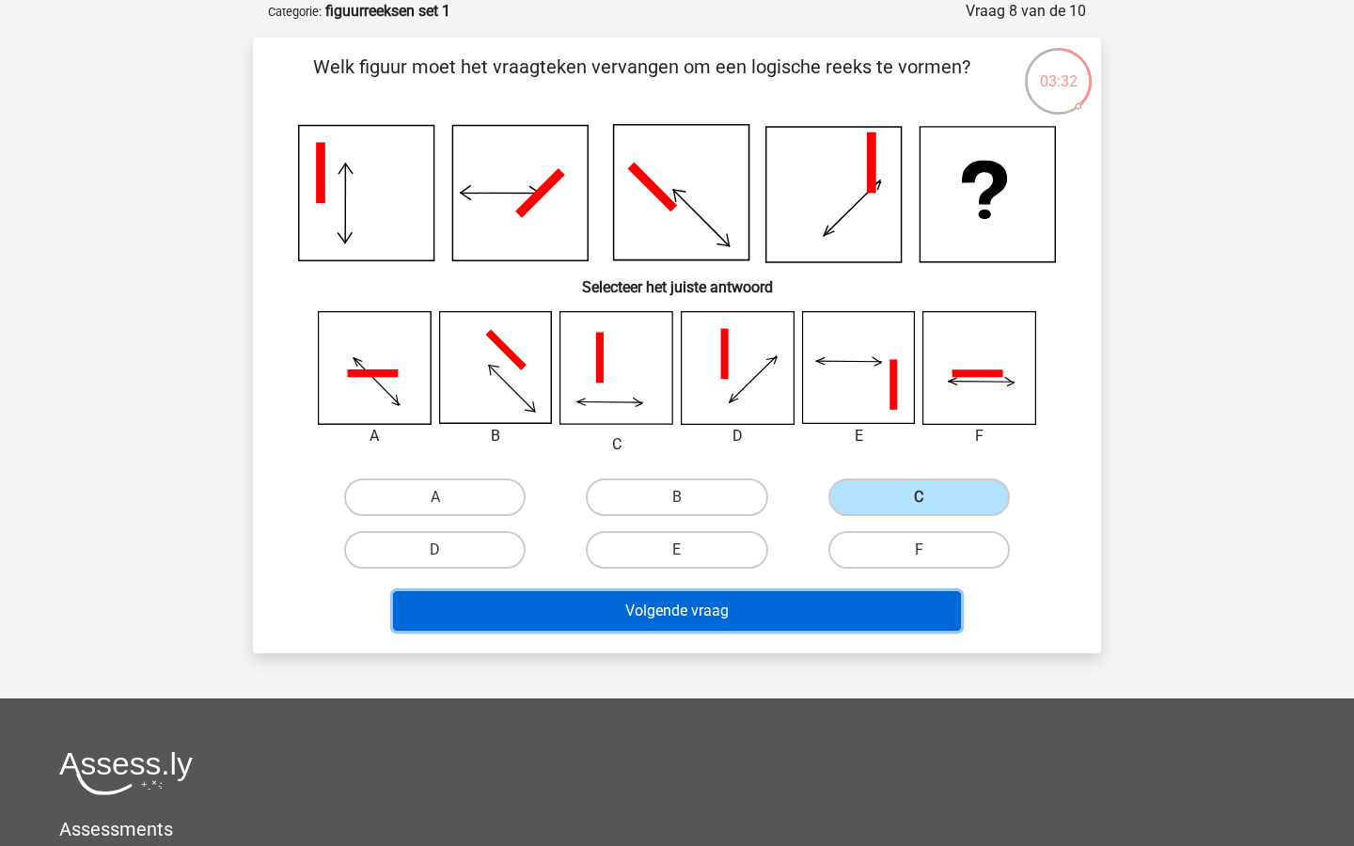
click at [804, 610] on button "Volgende vraag" at bounding box center [677, 610] width 569 height 39
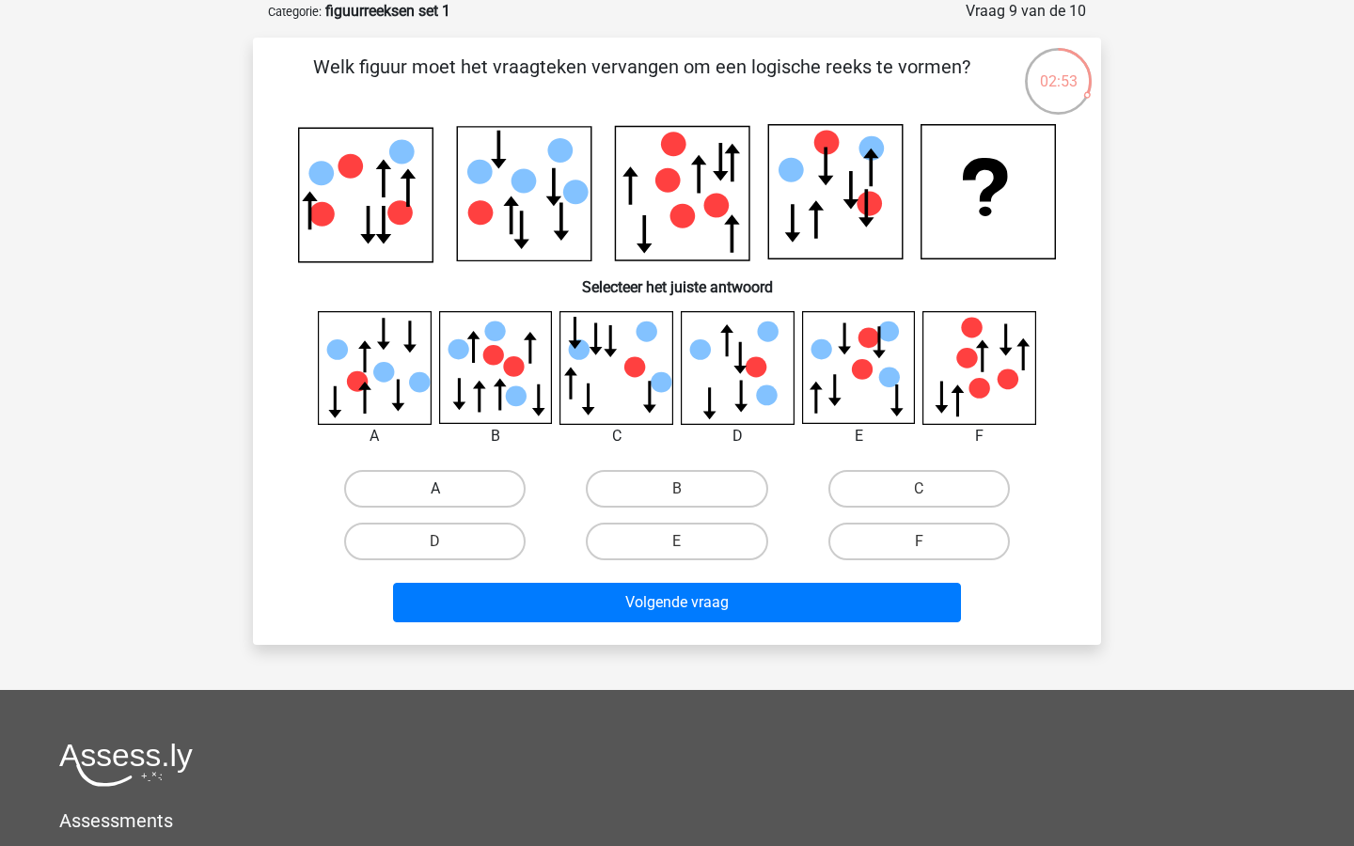
click at [485, 491] on label "A" at bounding box center [434, 489] width 181 height 38
click at [448, 491] on input "A" at bounding box center [441, 495] width 12 height 12
radio input "true"
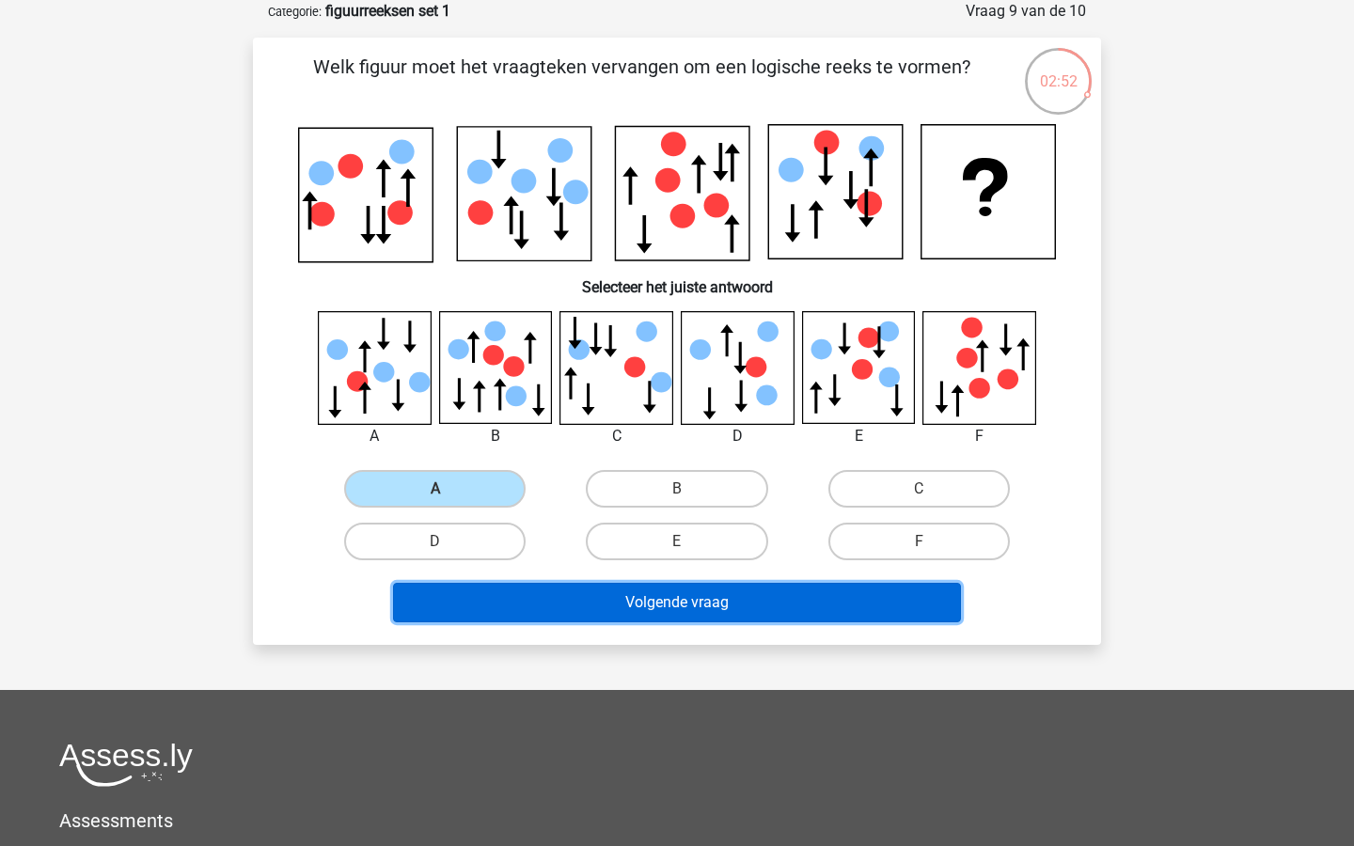
click at [608, 598] on button "Volgende vraag" at bounding box center [677, 602] width 569 height 39
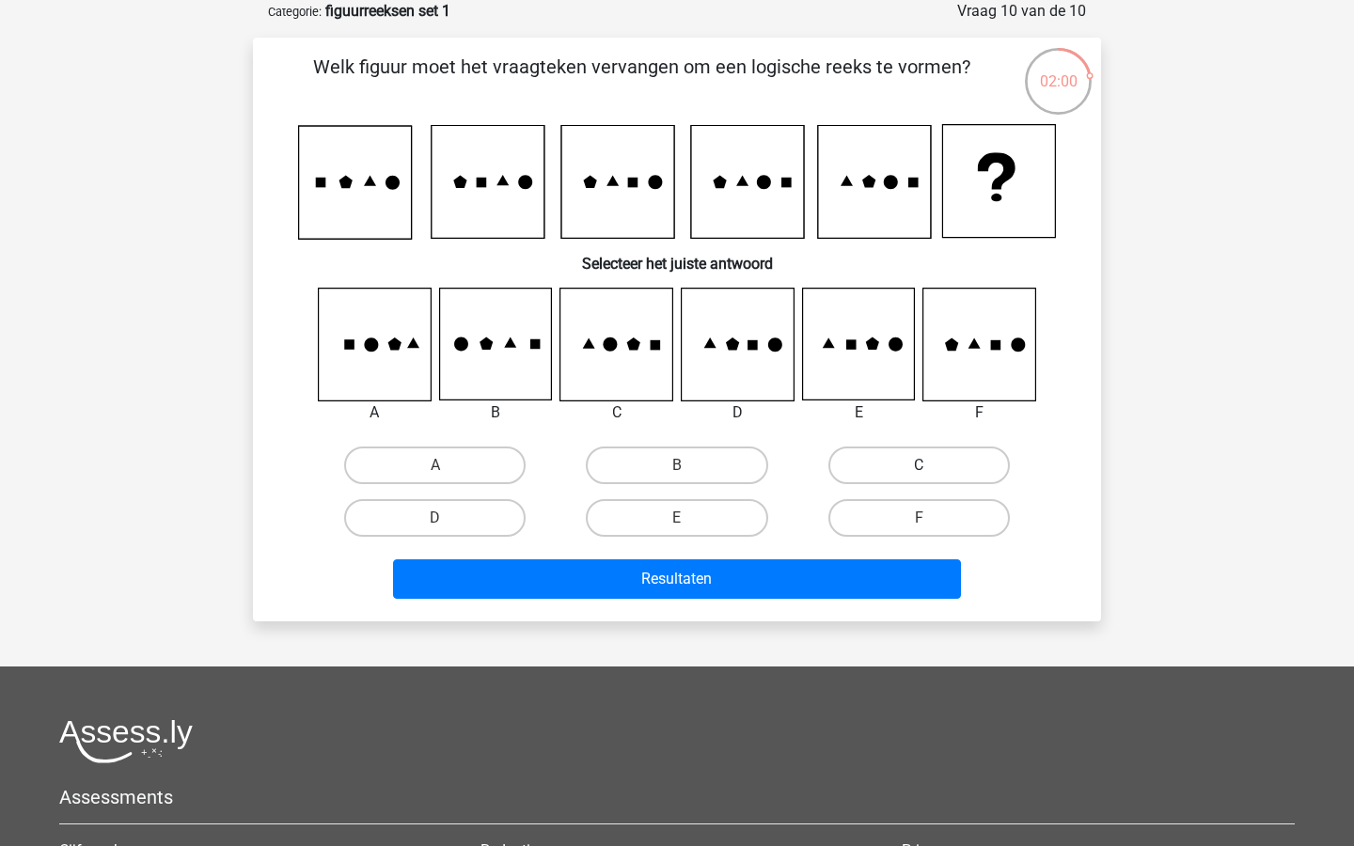
click at [889, 447] on label "C" at bounding box center [918, 466] width 181 height 38
click at [919, 465] on input "C" at bounding box center [925, 471] width 12 height 12
radio input "true"
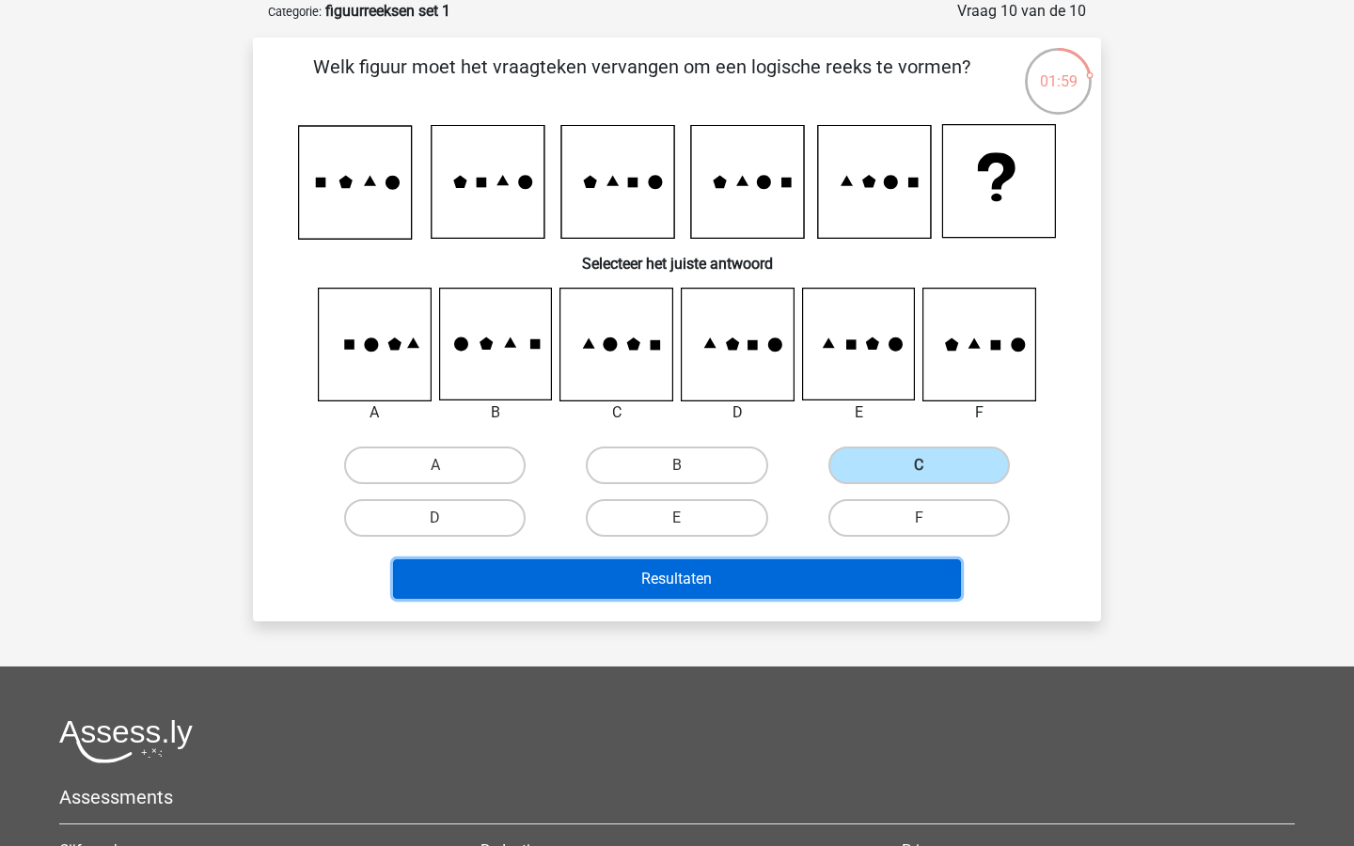
click at [779, 586] on button "Resultaten" at bounding box center [677, 578] width 569 height 39
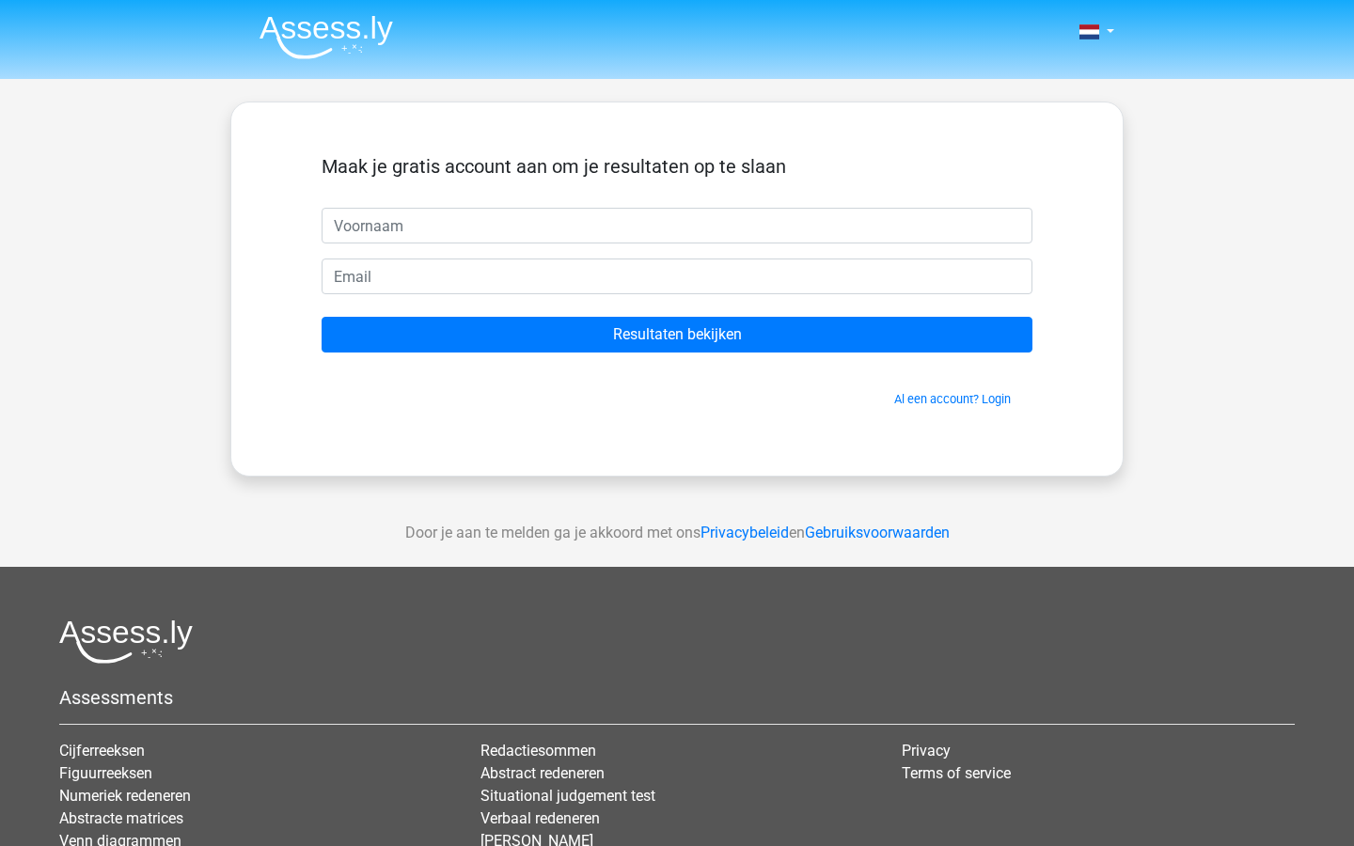
type input "o"
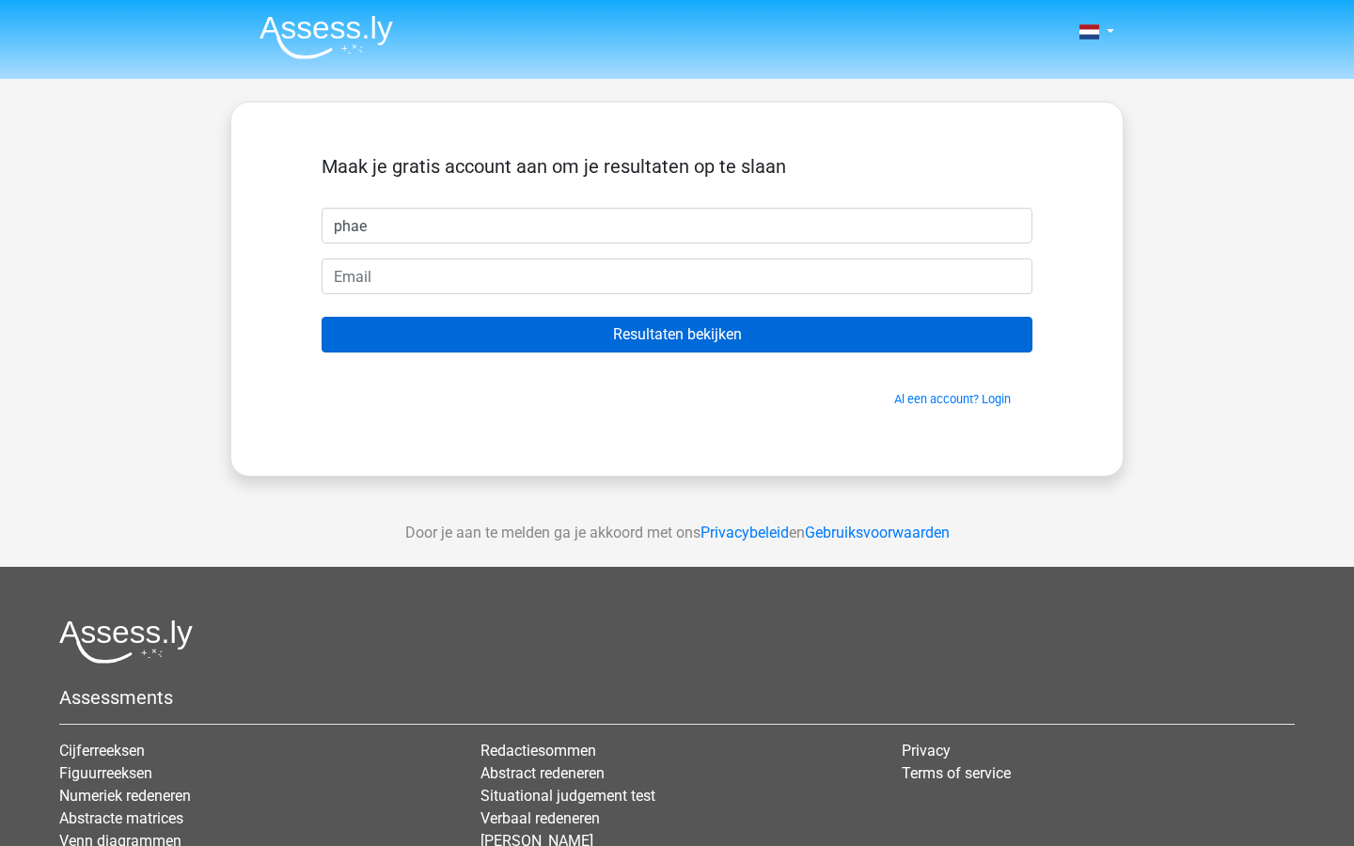
type input "Phae"
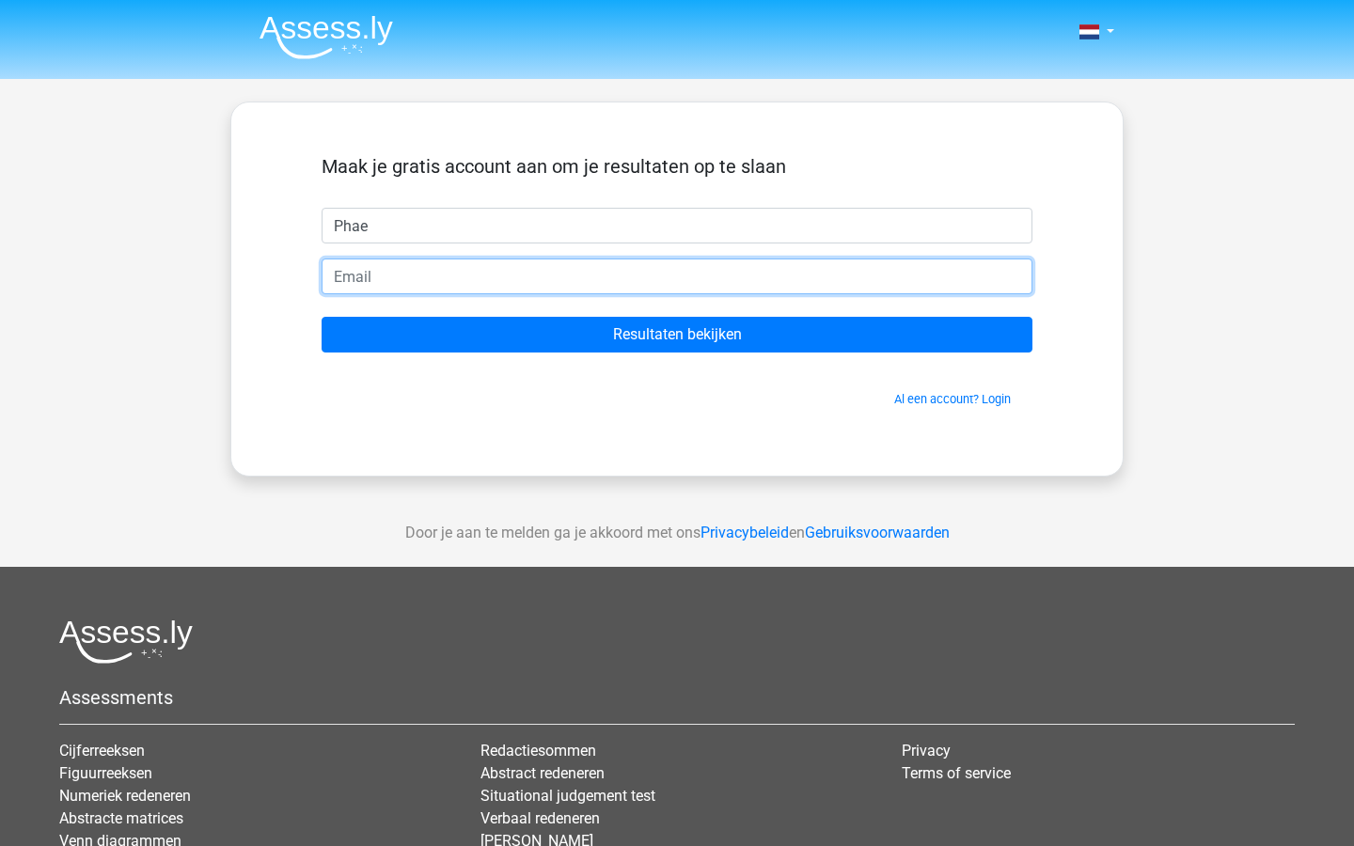
click at [506, 286] on input "email" at bounding box center [677, 277] width 711 height 36
type input "[EMAIL_ADDRESS][DOMAIN_NAME]"
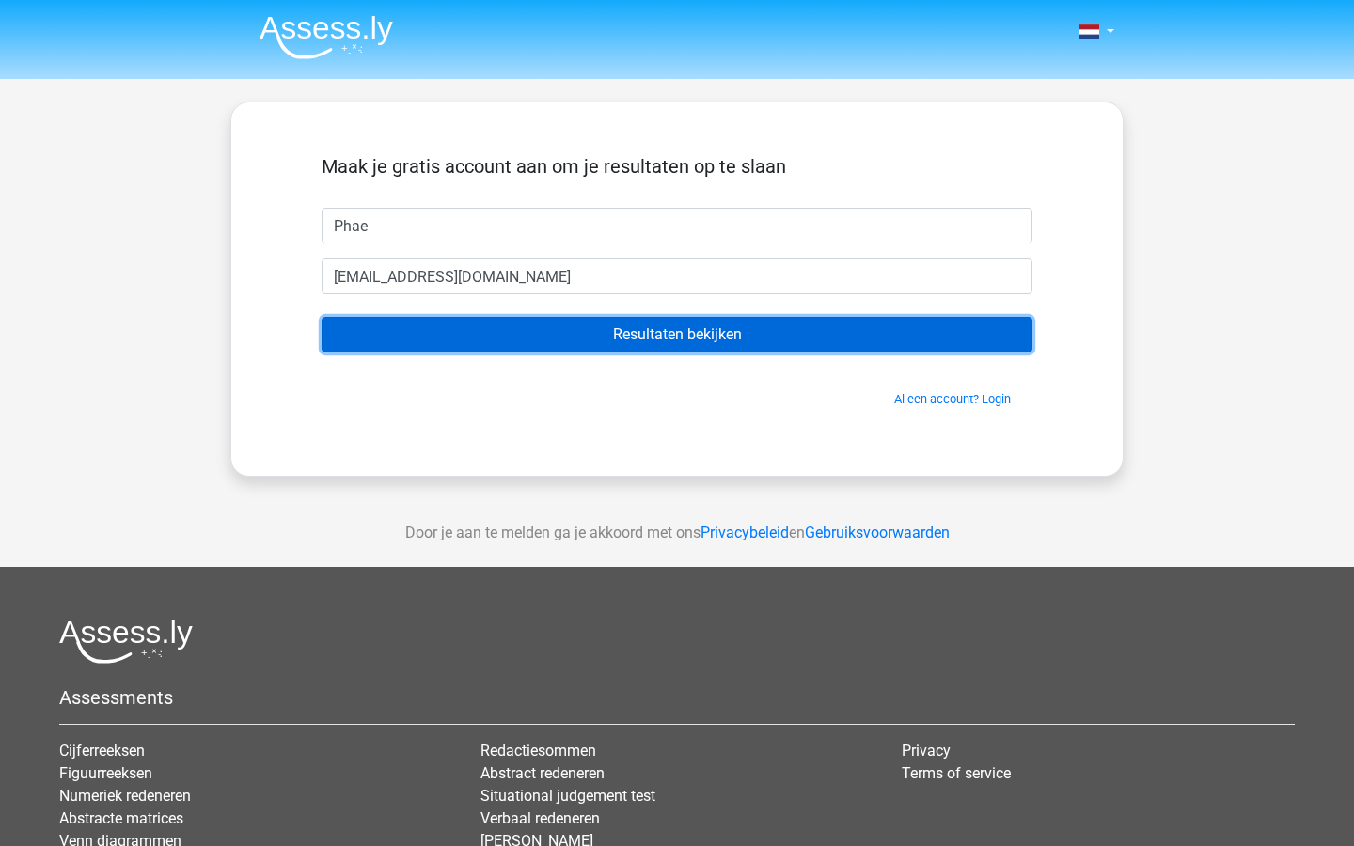
click at [544, 334] on input "Resultaten bekijken" at bounding box center [677, 335] width 711 height 36
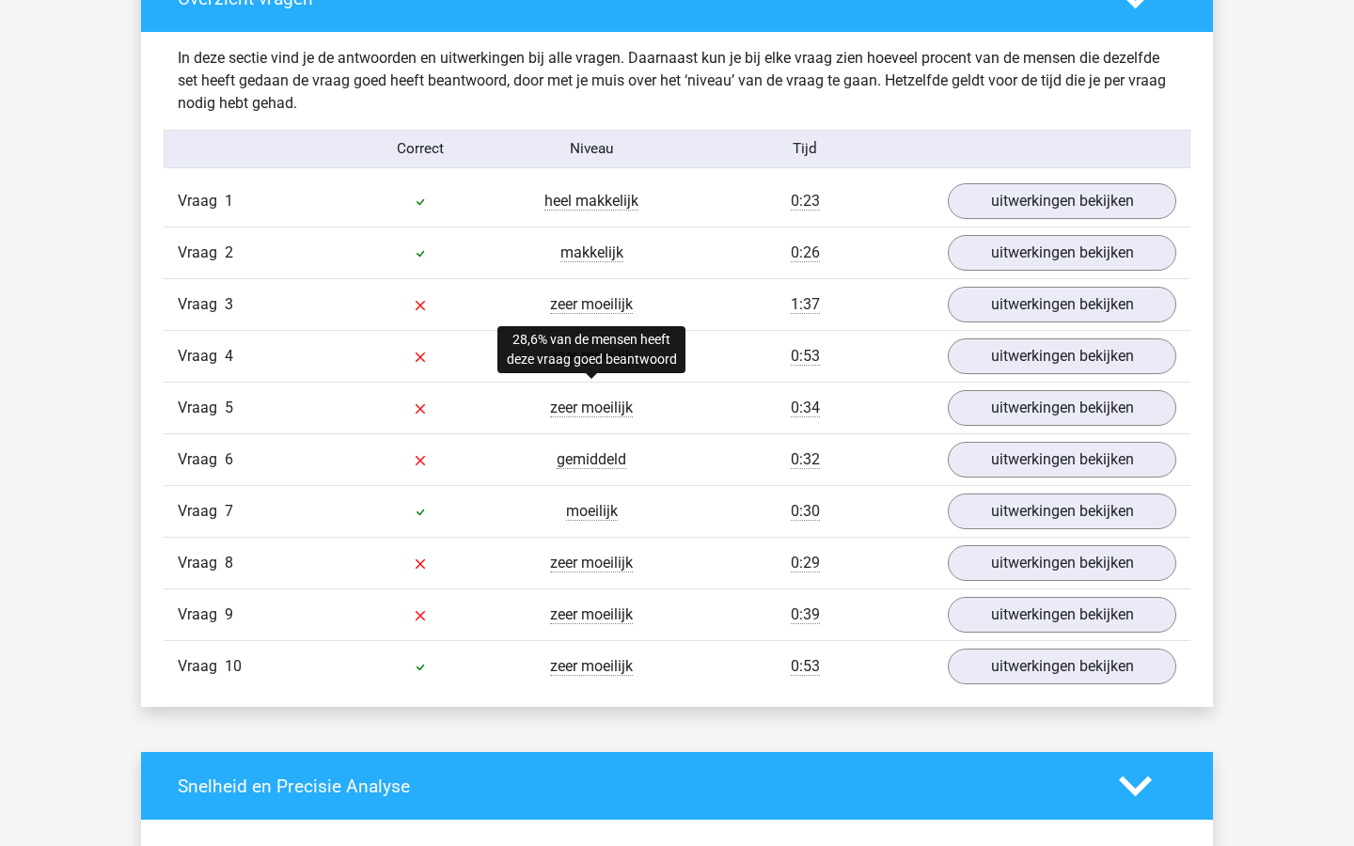
scroll to position [1450, 0]
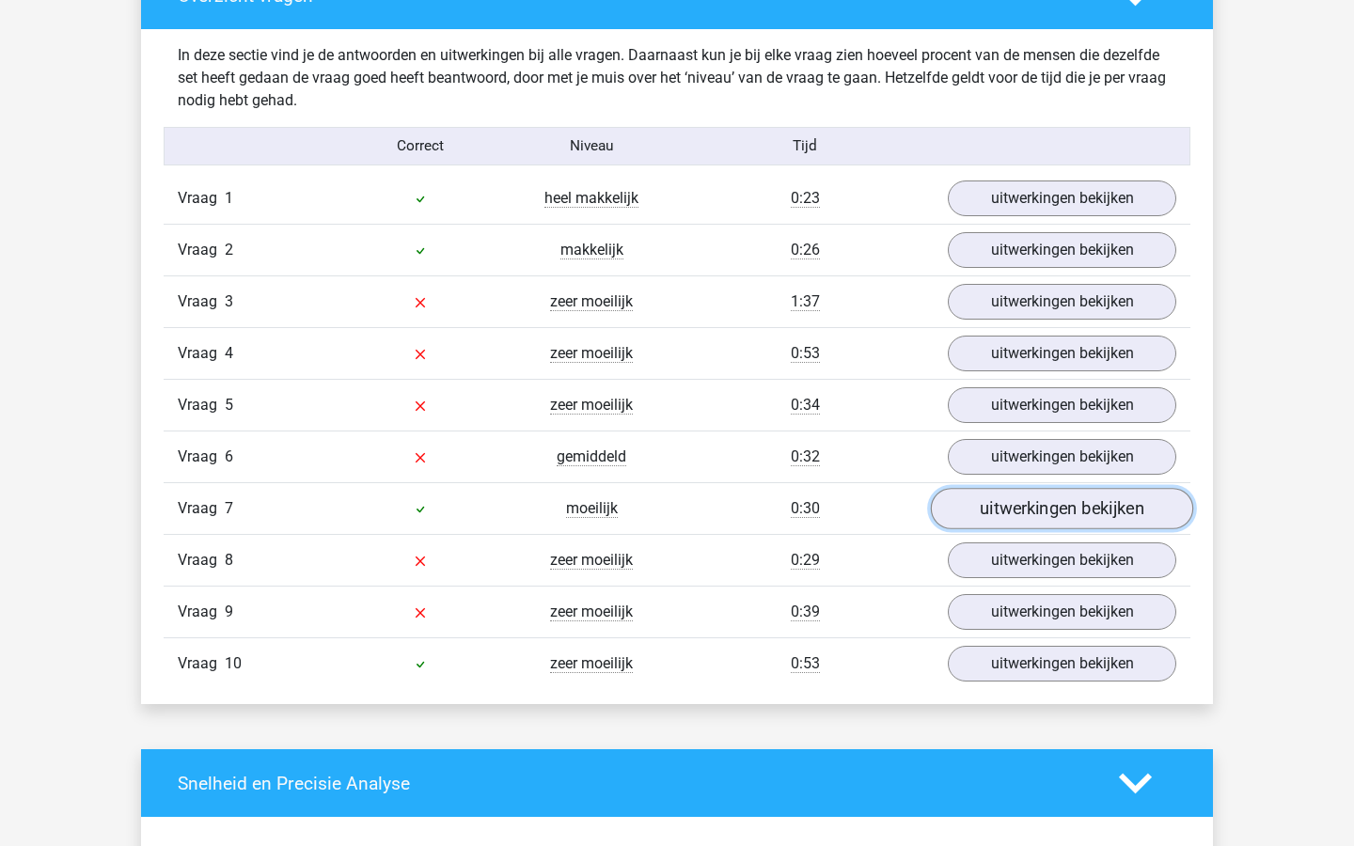
click at [1004, 508] on link "uitwerkingen bekijken" at bounding box center [1062, 508] width 262 height 41
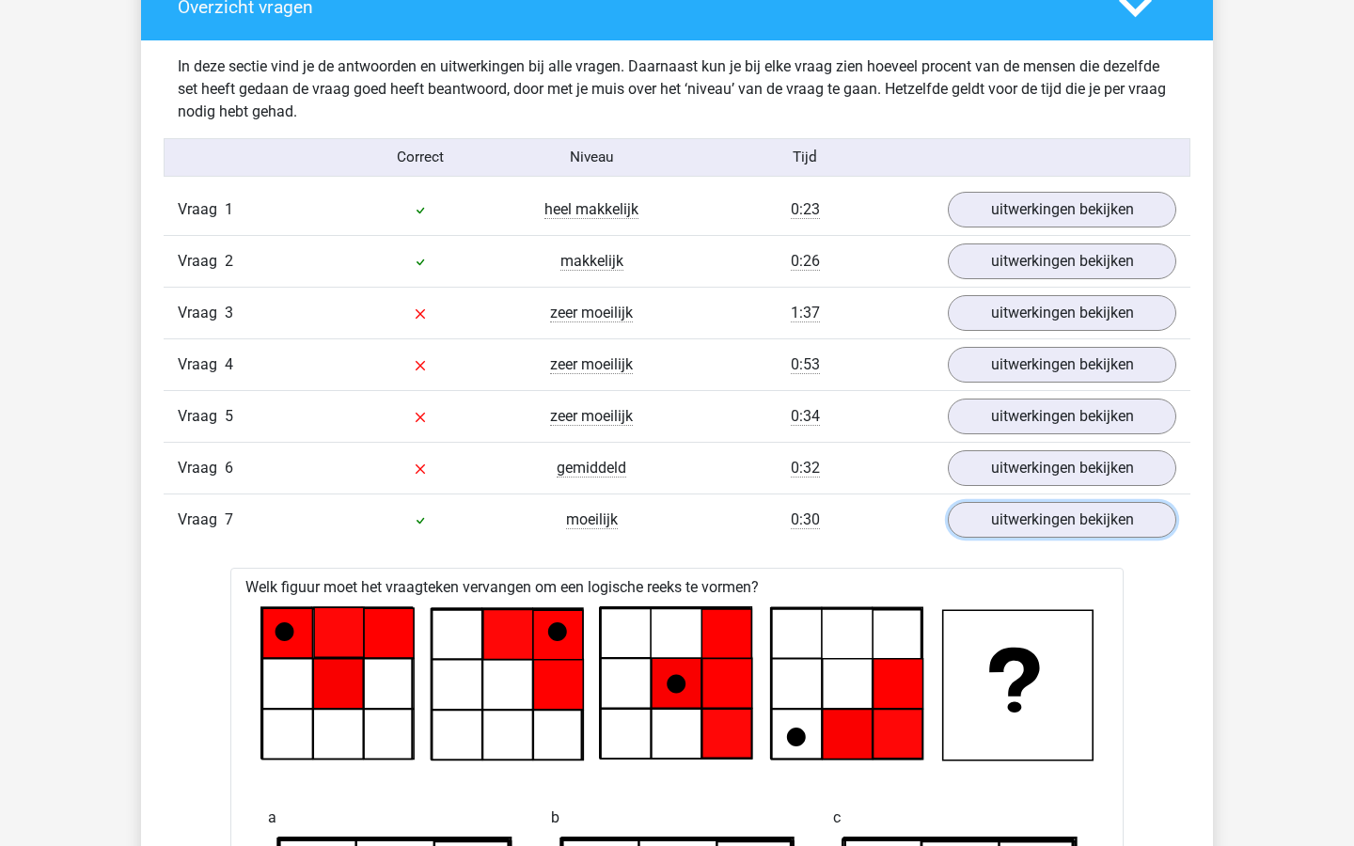
scroll to position [1437, 0]
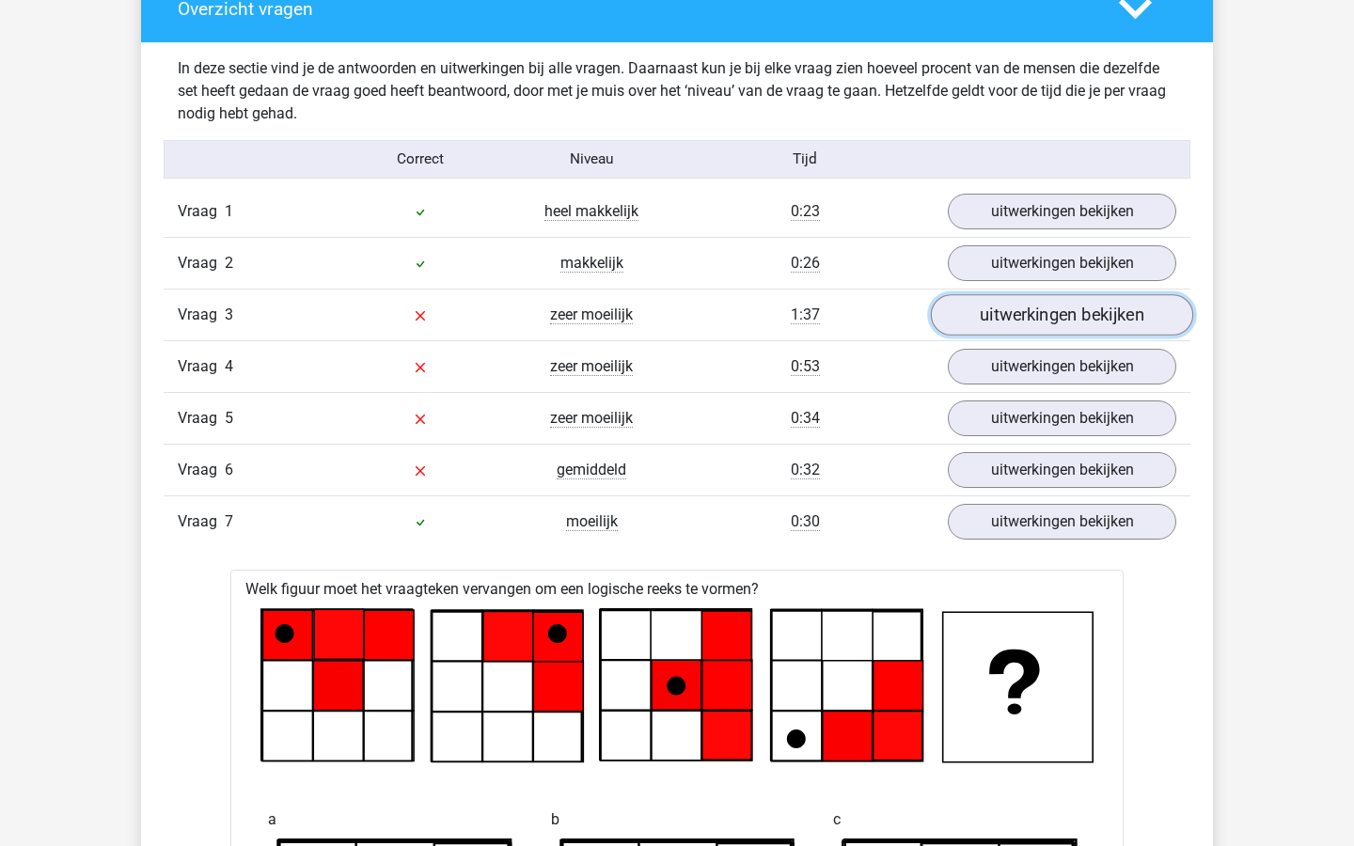
click at [1006, 308] on link "uitwerkingen bekijken" at bounding box center [1062, 314] width 262 height 41
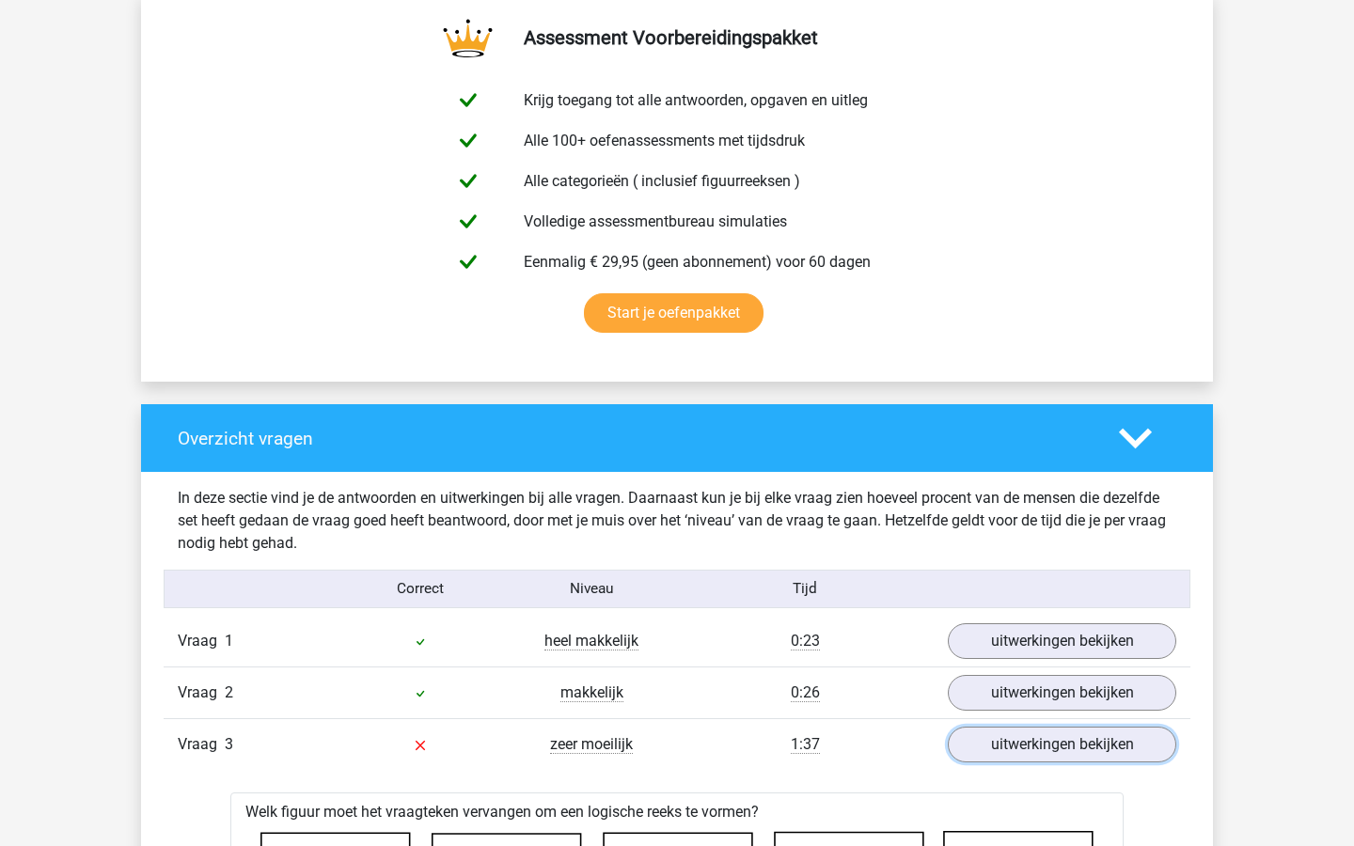
scroll to position [742, 0]
